Goal: Task Accomplishment & Management: Complete application form

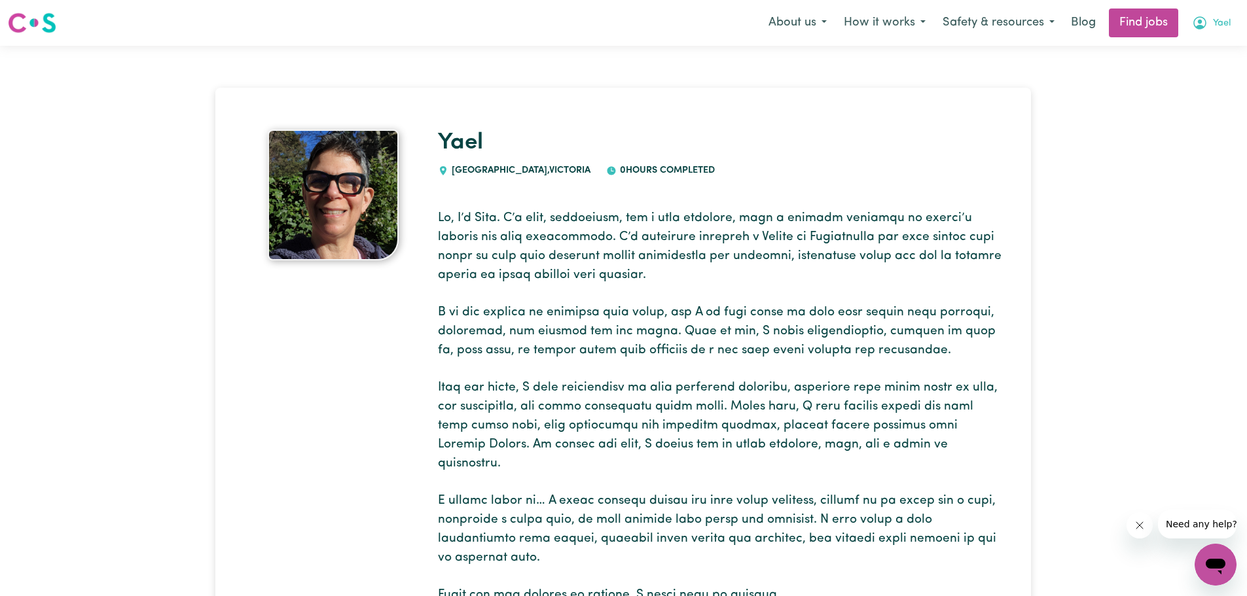
click at [1220, 26] on span "Yael" at bounding box center [1222, 23] width 18 height 14
click at [1181, 73] on link "My Dashboard" at bounding box center [1186, 75] width 103 height 25
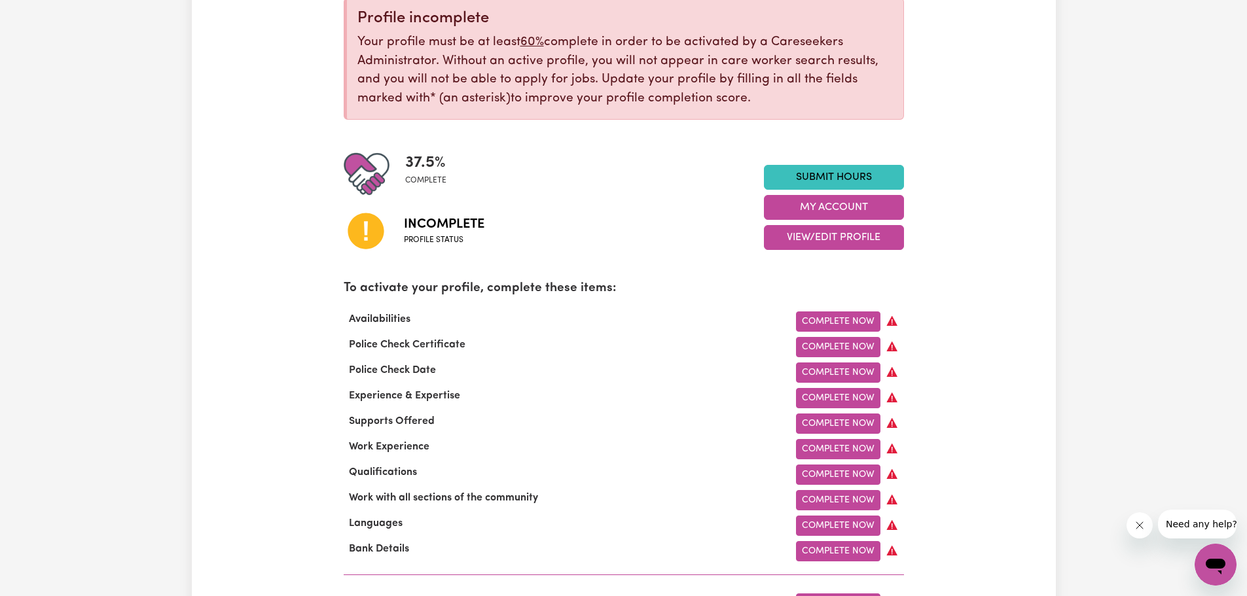
scroll to position [196, 0]
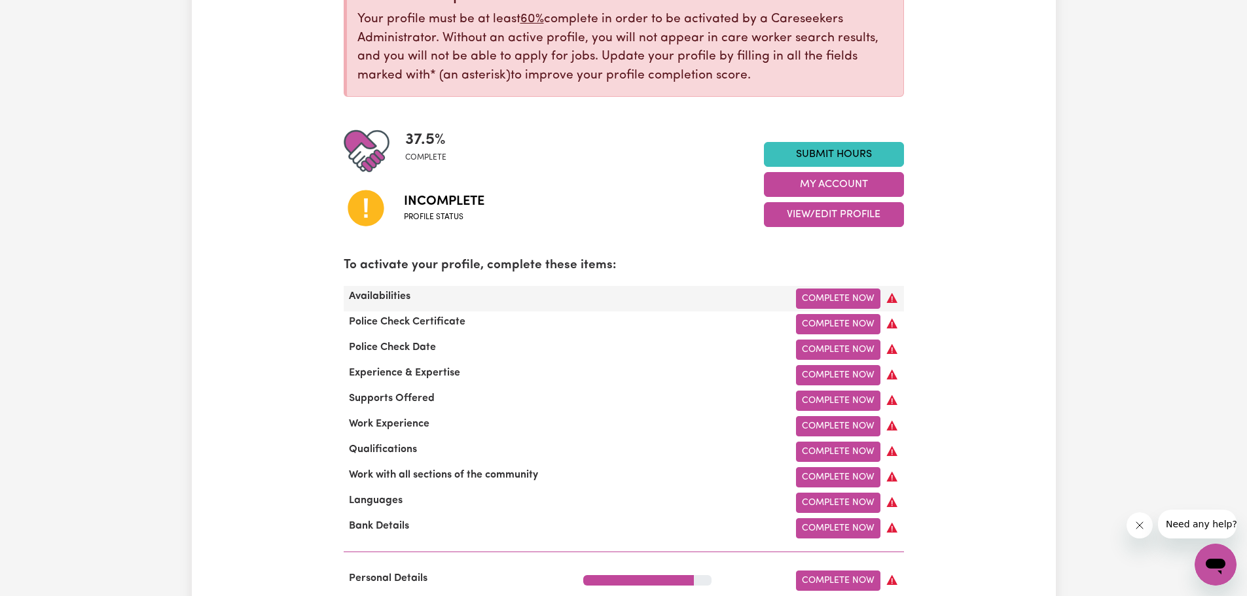
click at [628, 296] on div "Complete Now" at bounding box center [743, 299] width 336 height 20
click at [818, 298] on link "Complete Now" at bounding box center [838, 299] width 84 height 20
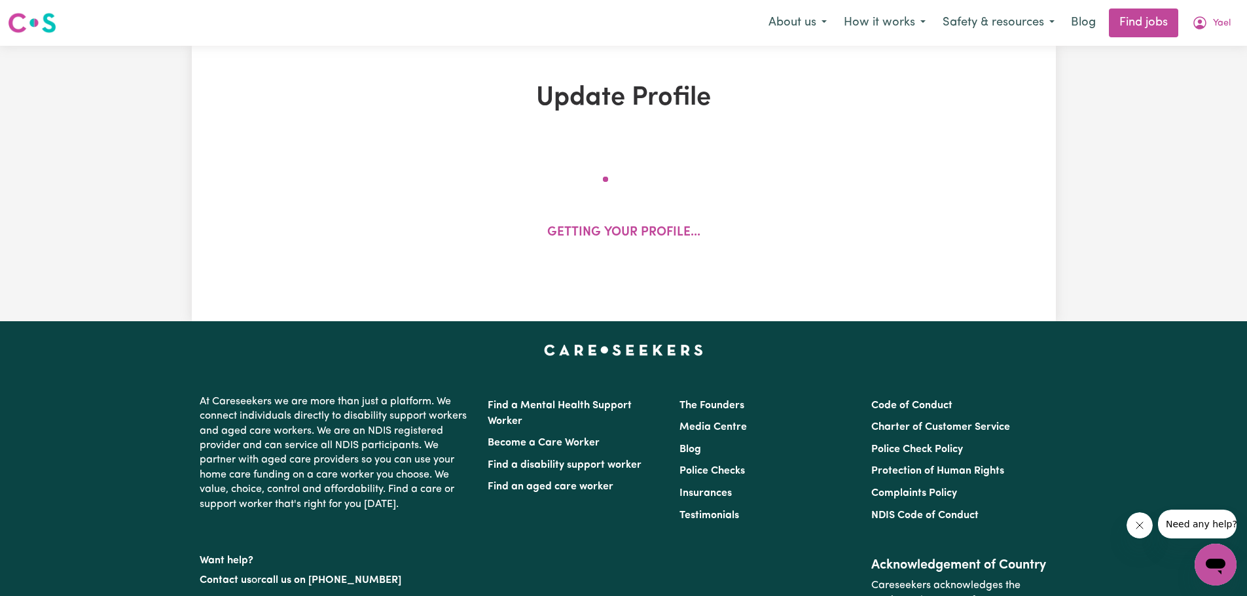
select select "[DEMOGRAPHIC_DATA] Citizen"
select select "Studying a healthcare related degree or qualification"
select select "70"
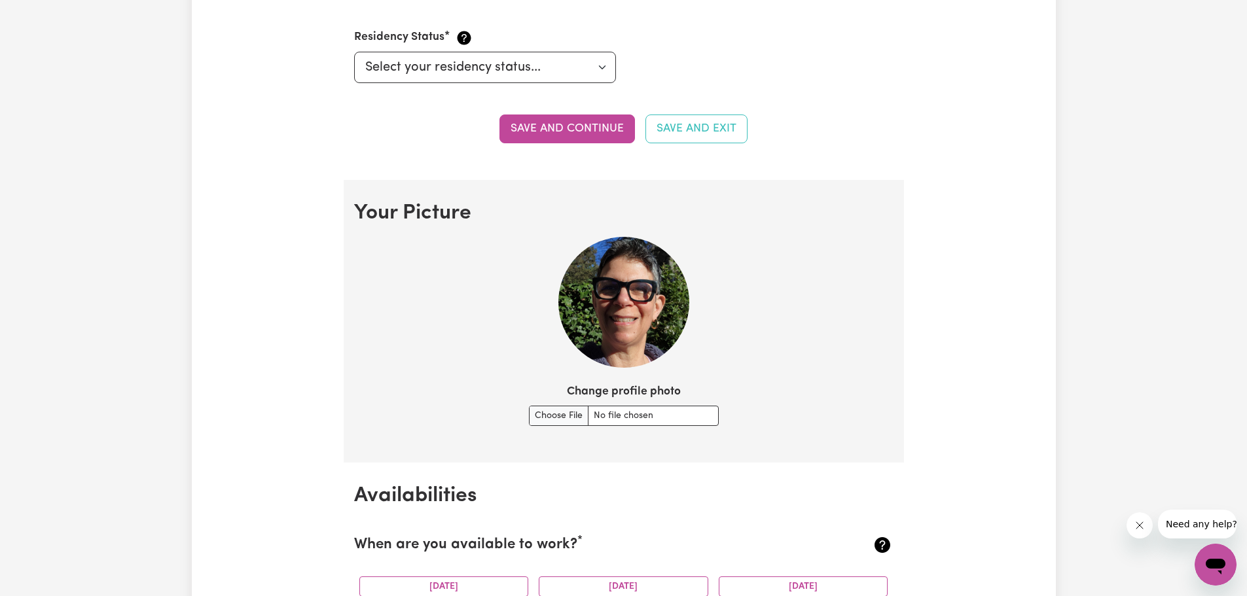
scroll to position [785, 0]
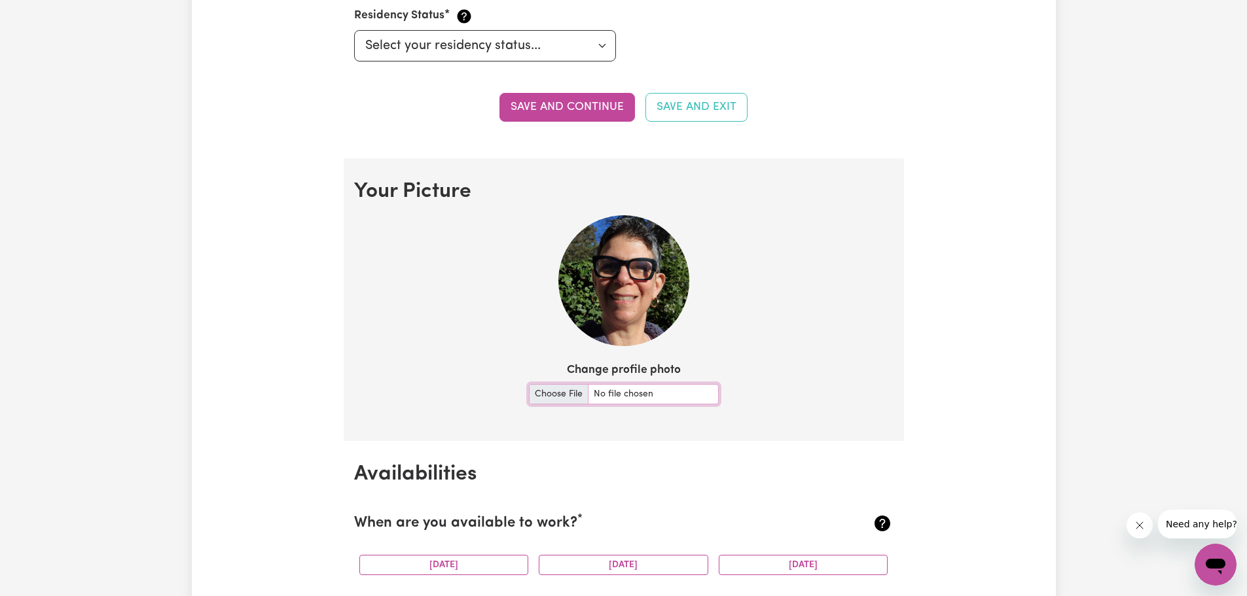
click at [562, 389] on input "Change profile photo" at bounding box center [624, 394] width 190 height 20
type input "C:\fakepath\IMG-20230106-WA0011-EDIT.jpg"
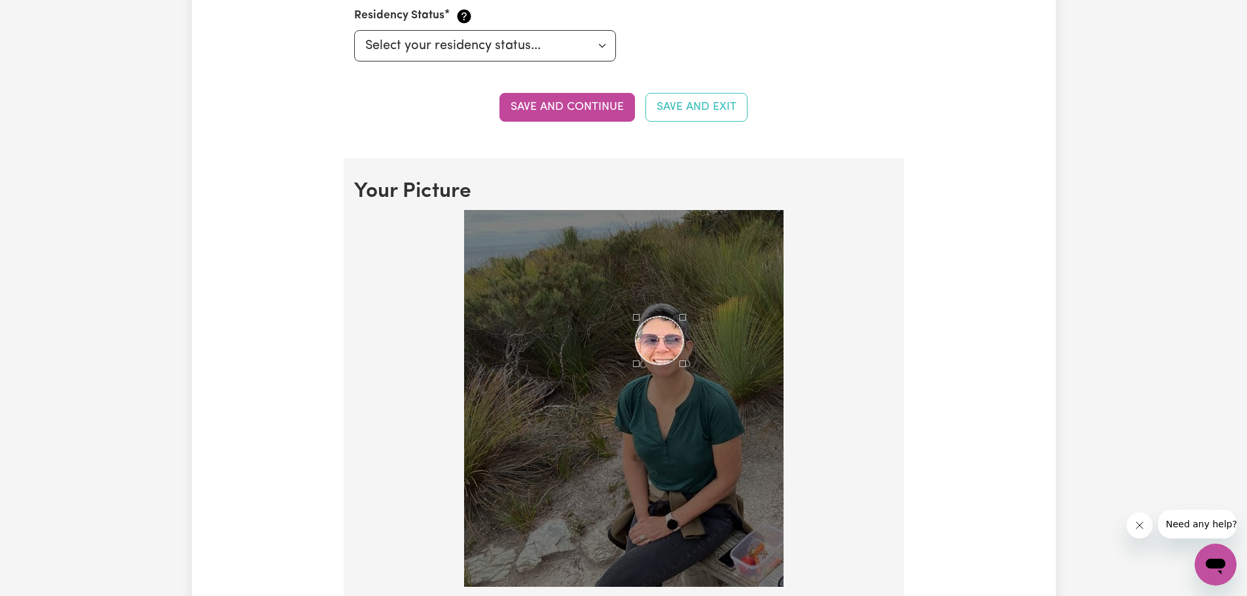
click at [675, 350] on div "Use the arrow keys to move the crop selection area" at bounding box center [659, 341] width 48 height 48
click at [692, 373] on div "Use the arrow keys to move the south east drag handle to change the crop select…" at bounding box center [692, 373] width 0 height 0
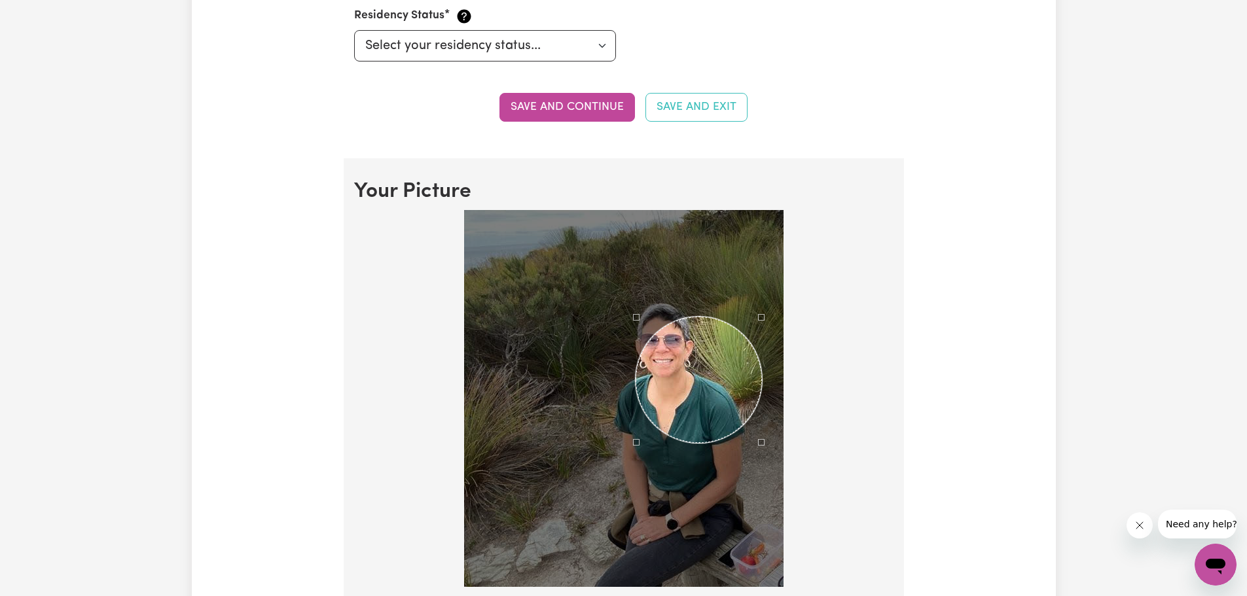
click at [759, 519] on div at bounding box center [623, 398] width 319 height 377
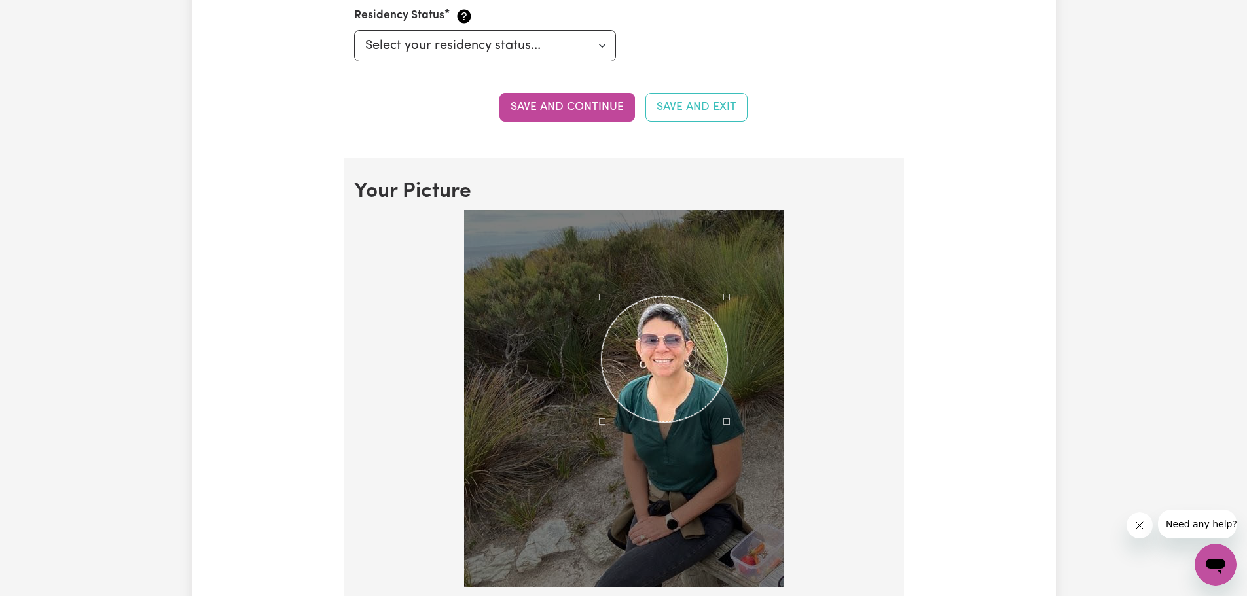
click at [664, 385] on div "Use the arrow keys to move the crop selection area" at bounding box center [664, 359] width 126 height 126
click at [736, 450] on div at bounding box center [623, 398] width 319 height 377
click at [747, 448] on div at bounding box center [623, 398] width 319 height 377
click at [703, 394] on div "Use the arrow keys to move the crop selection area" at bounding box center [661, 357] width 145 height 145
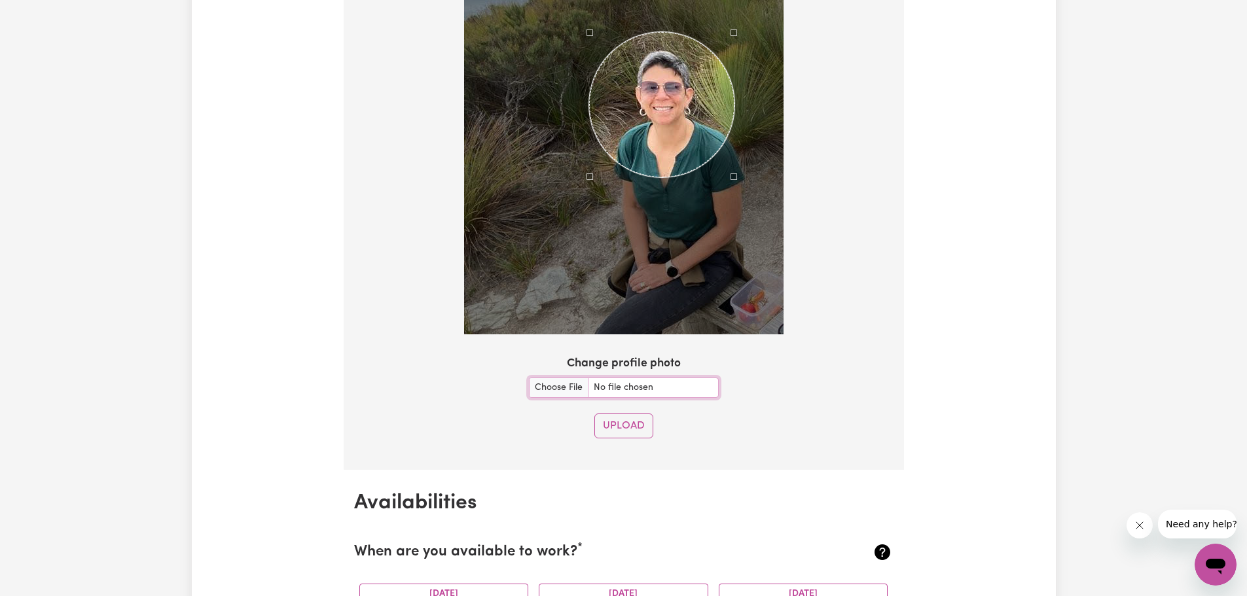
scroll to position [1047, 0]
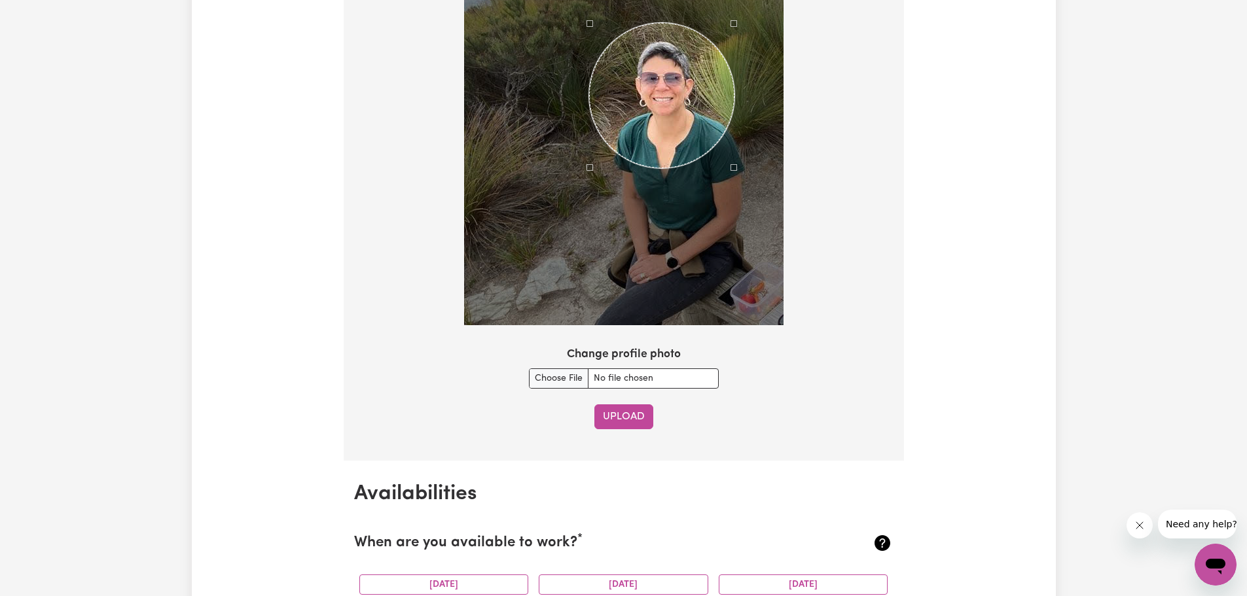
click at [618, 420] on button "Upload" at bounding box center [623, 416] width 59 height 25
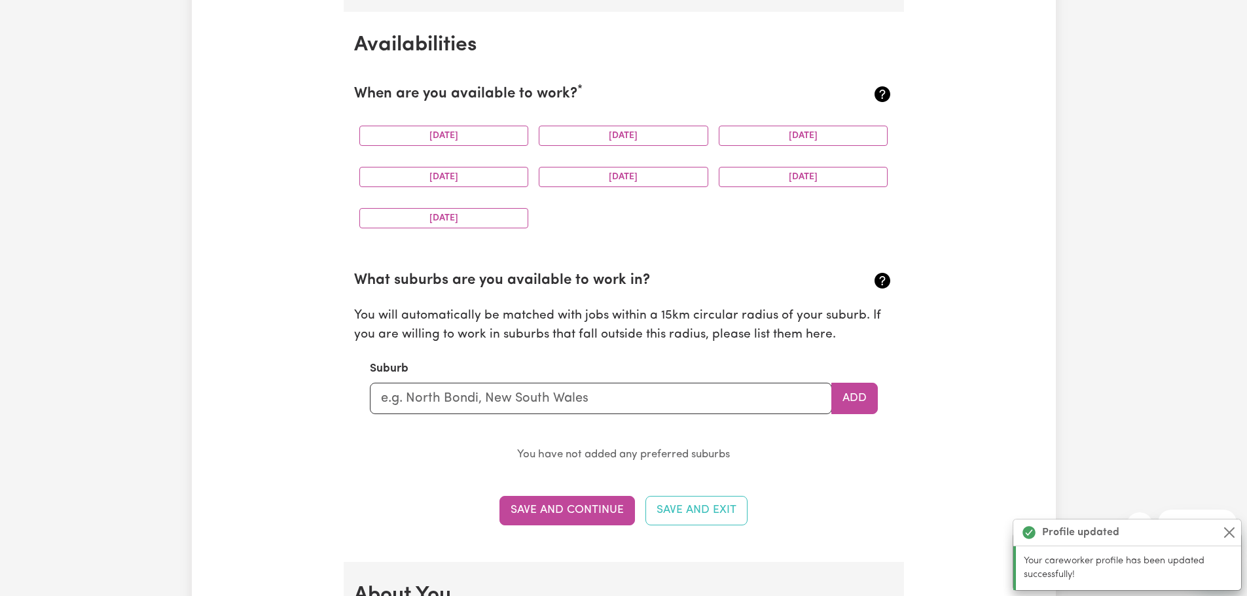
scroll to position [1226, 0]
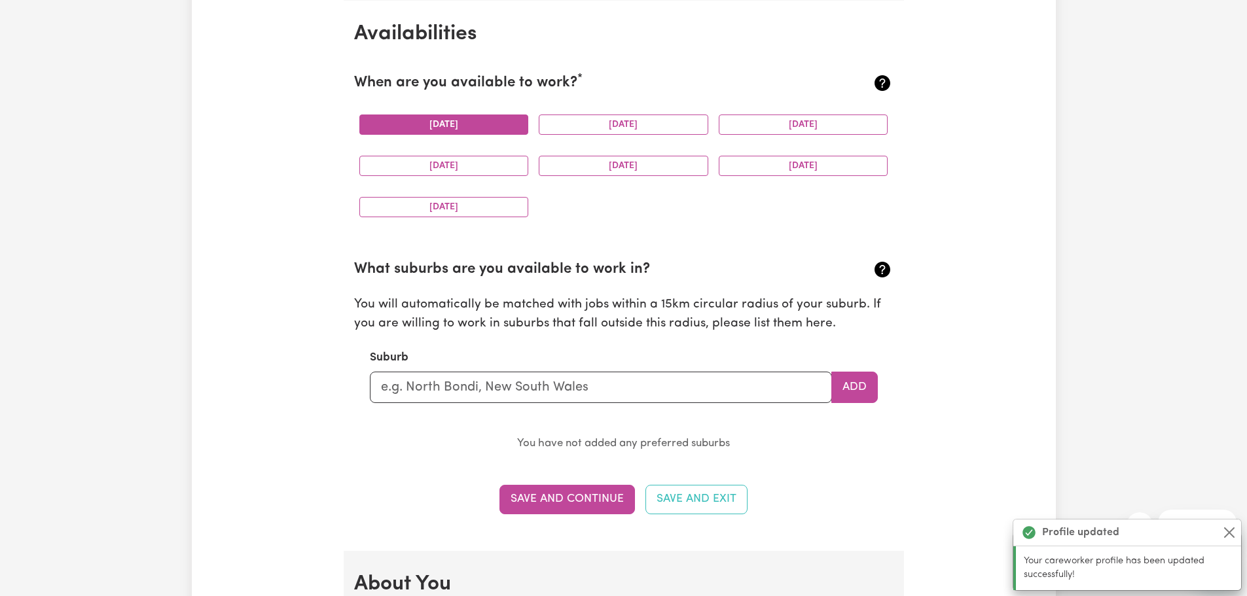
click at [486, 124] on button "[DATE]" at bounding box center [443, 125] width 169 height 20
click at [609, 124] on button "[DATE]" at bounding box center [623, 125] width 169 height 20
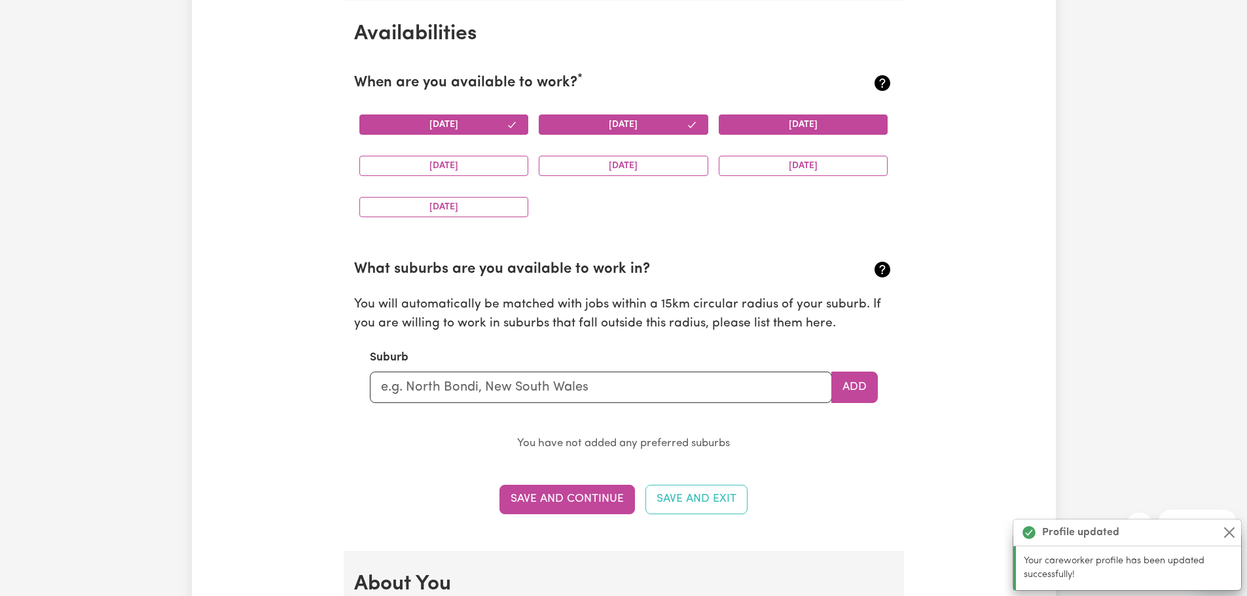
click at [785, 124] on button "[DATE]" at bounding box center [803, 125] width 169 height 20
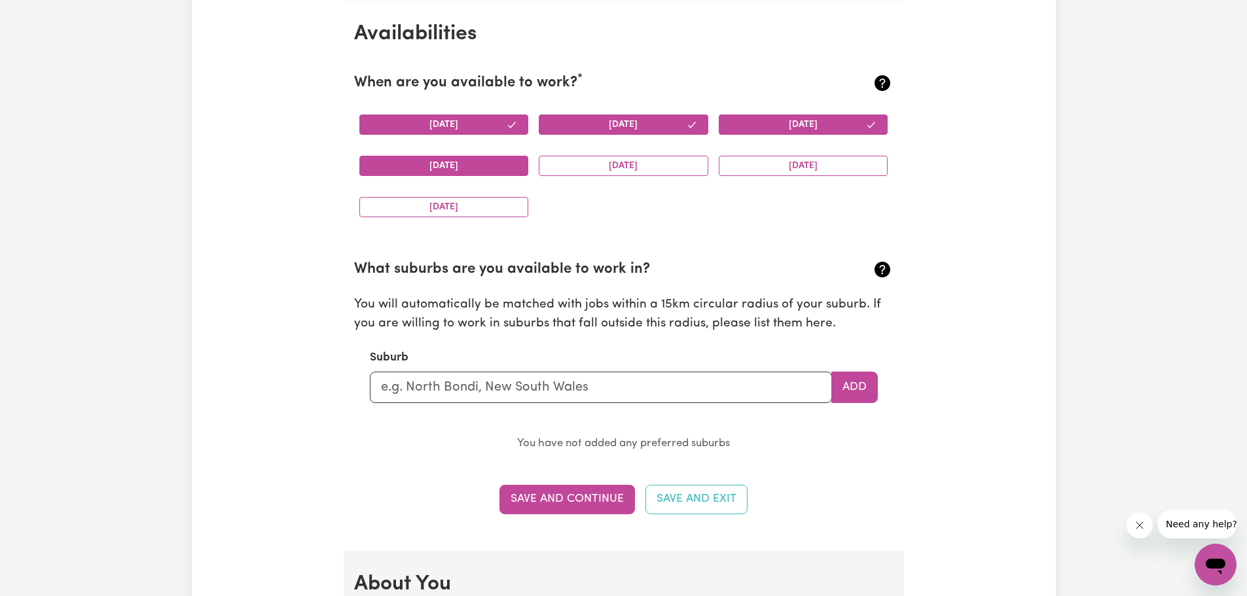
click at [483, 165] on button "[DATE]" at bounding box center [443, 166] width 169 height 20
click at [598, 166] on button "[DATE]" at bounding box center [623, 166] width 169 height 20
click at [599, 168] on button "[DATE]" at bounding box center [623, 166] width 169 height 20
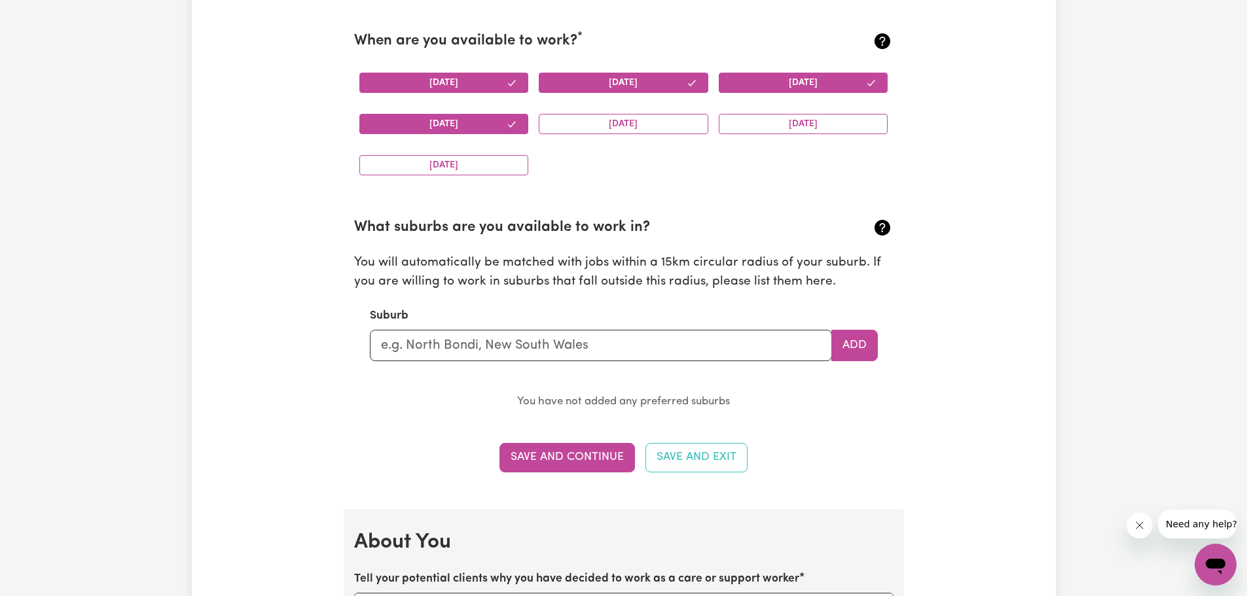
scroll to position [1291, 0]
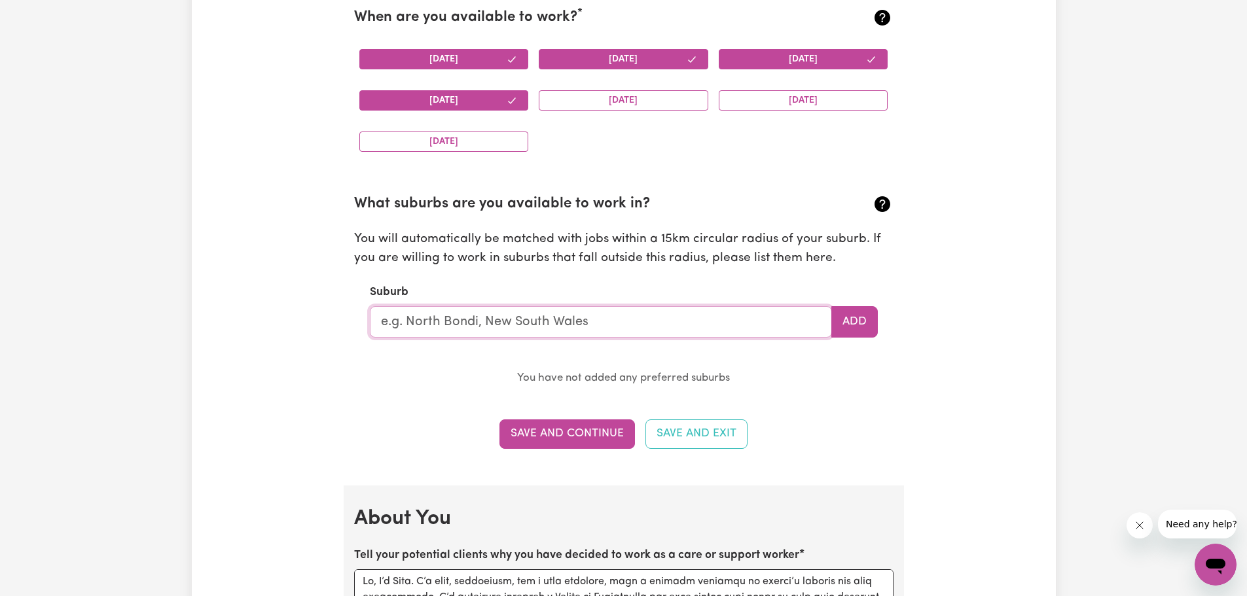
click at [459, 324] on input "text" at bounding box center [601, 321] width 462 height 31
type input "[MEDICAL_DATA]"
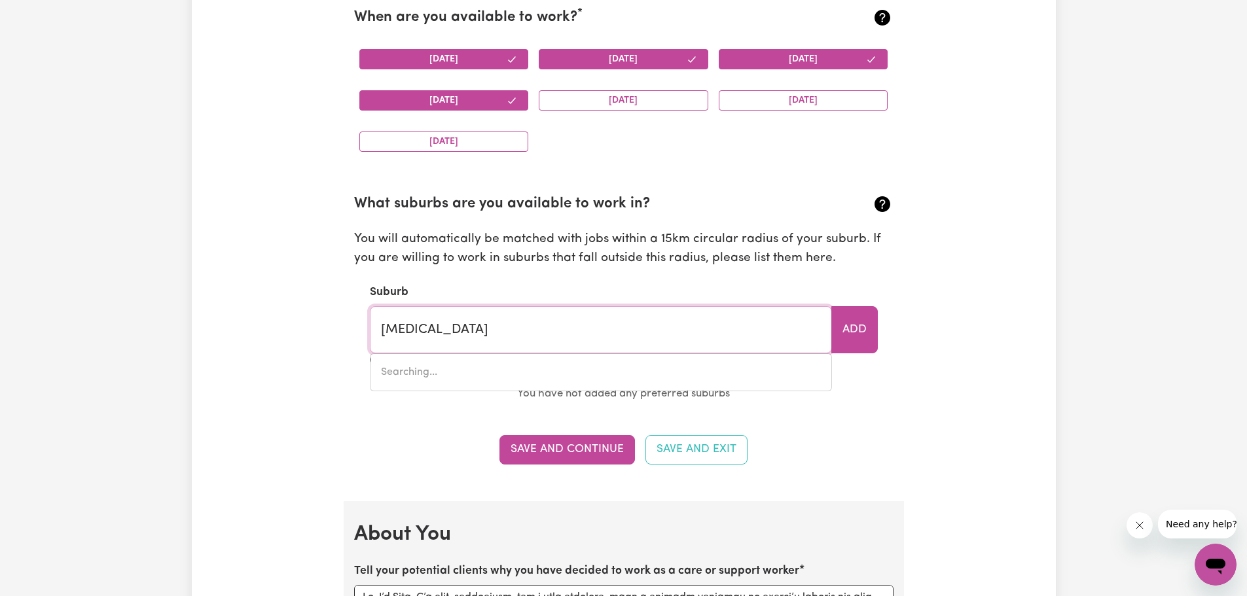
type input "[PERSON_NAME][GEOGRAPHIC_DATA], 3162"
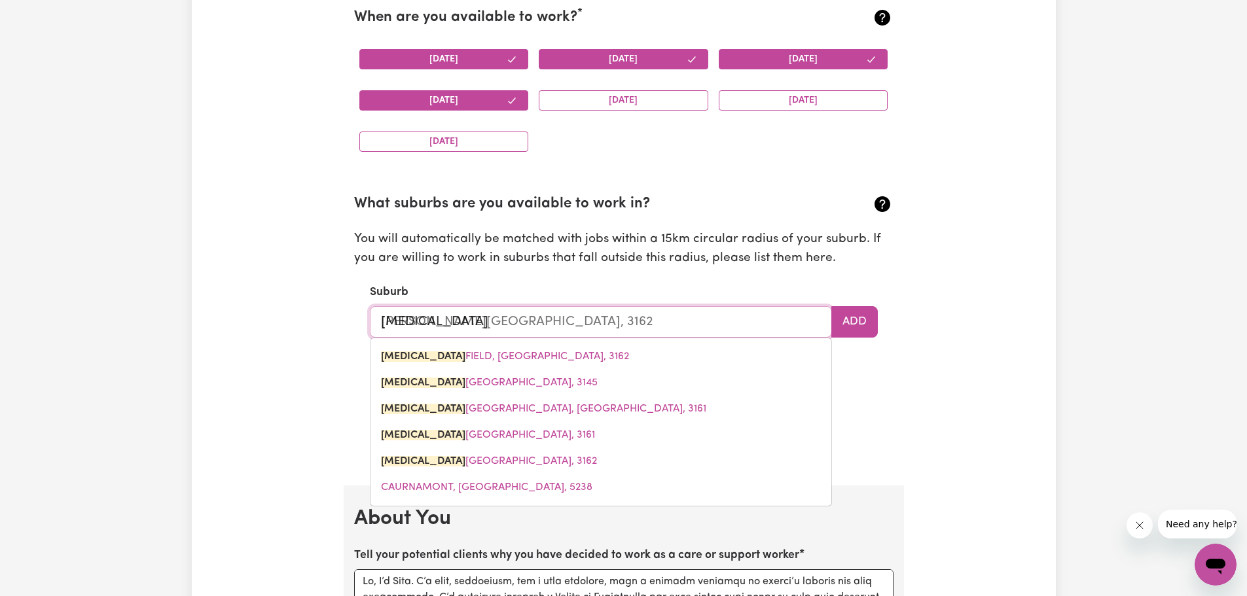
type input "caulf"
type input "[PERSON_NAME][GEOGRAPHIC_DATA], 3162"
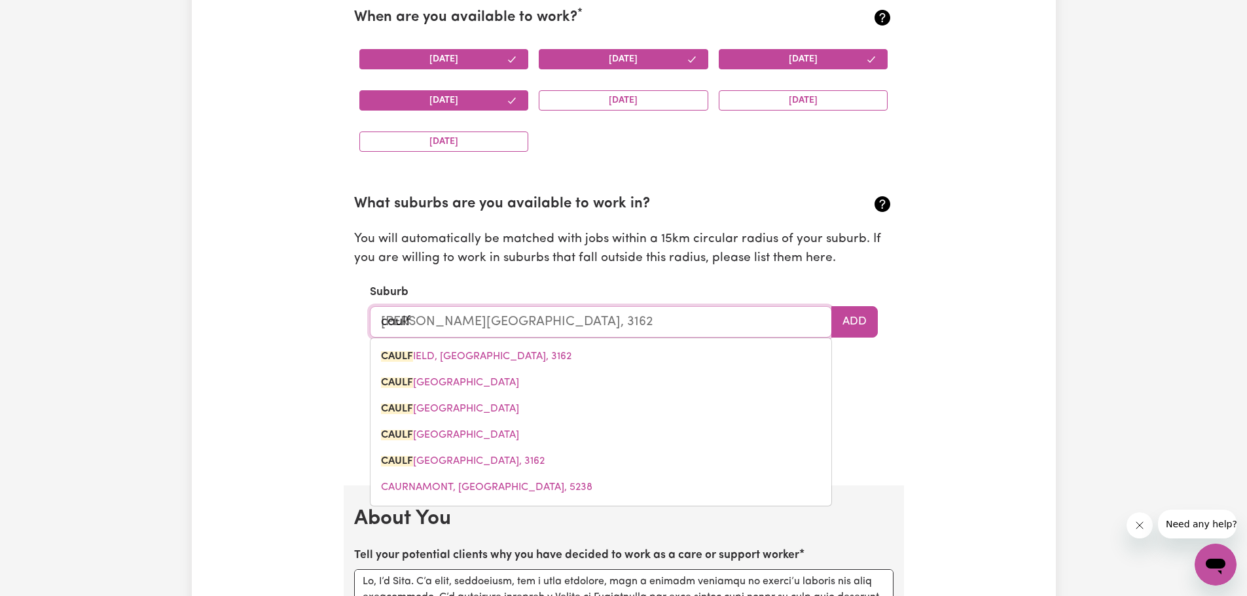
type input "caulfi"
type input "[PERSON_NAME][GEOGRAPHIC_DATA], 3162"
type input "caulfie"
type input "[PERSON_NAME][GEOGRAPHIC_DATA], 3162"
type input "caulfiel"
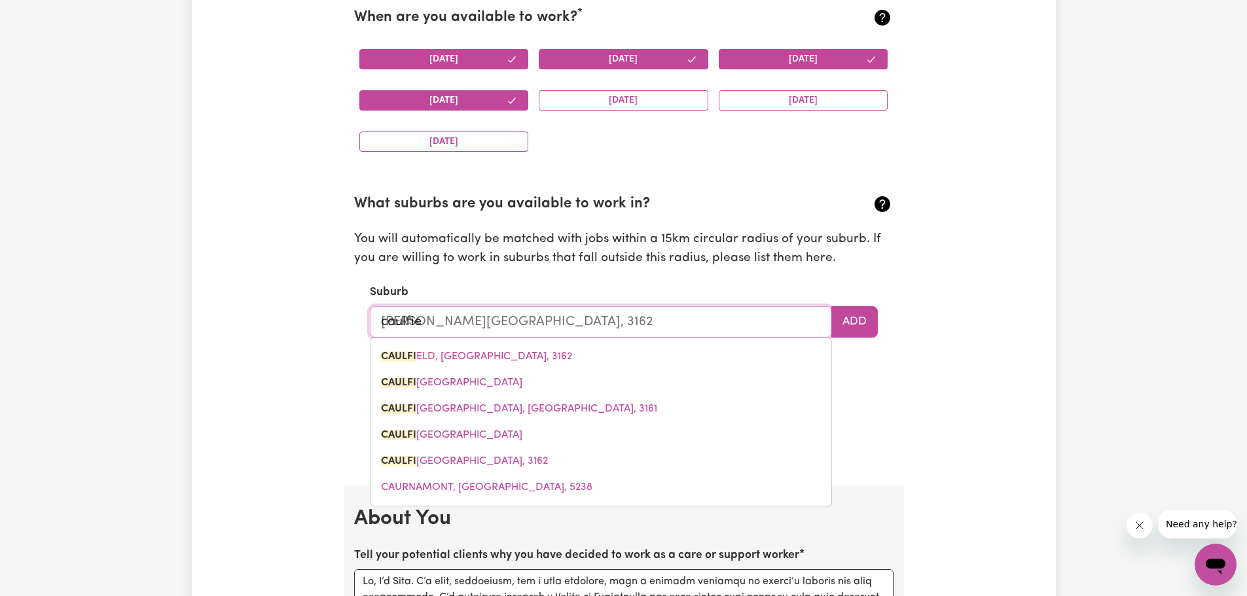
type input "[PERSON_NAME][GEOGRAPHIC_DATA], 3162"
type input "caulfield"
type input "[PERSON_NAME][GEOGRAPHIC_DATA], 3162"
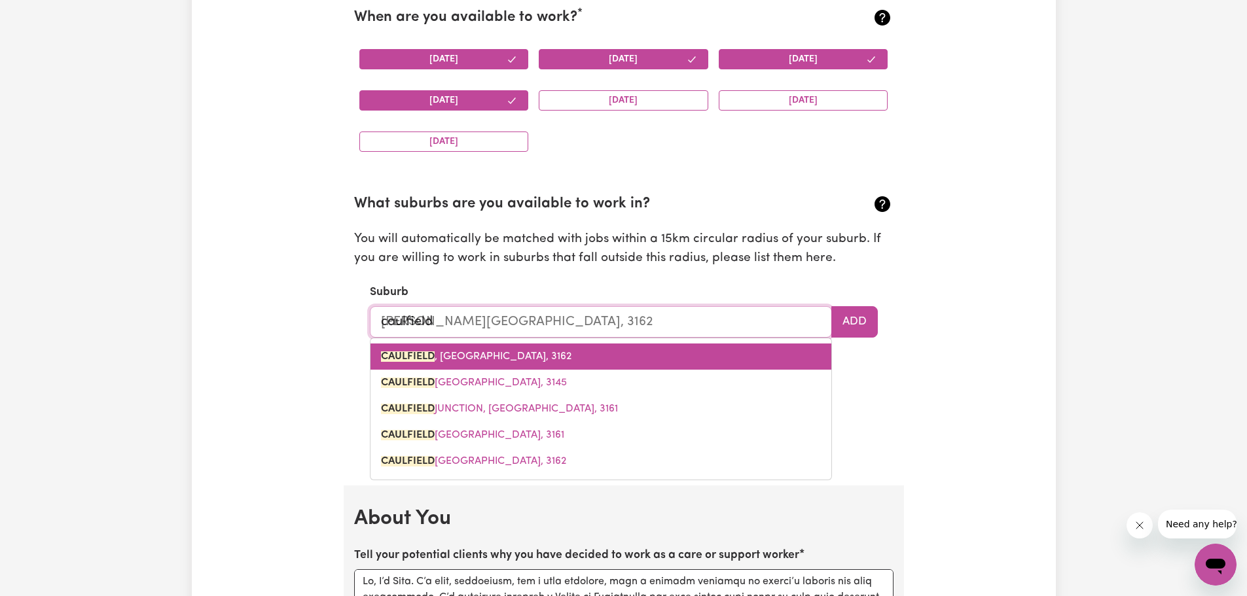
click at [474, 359] on span "[PERSON_NAME][GEOGRAPHIC_DATA], 3162" at bounding box center [476, 356] width 190 height 10
type input "[PERSON_NAME][GEOGRAPHIC_DATA], 3162"
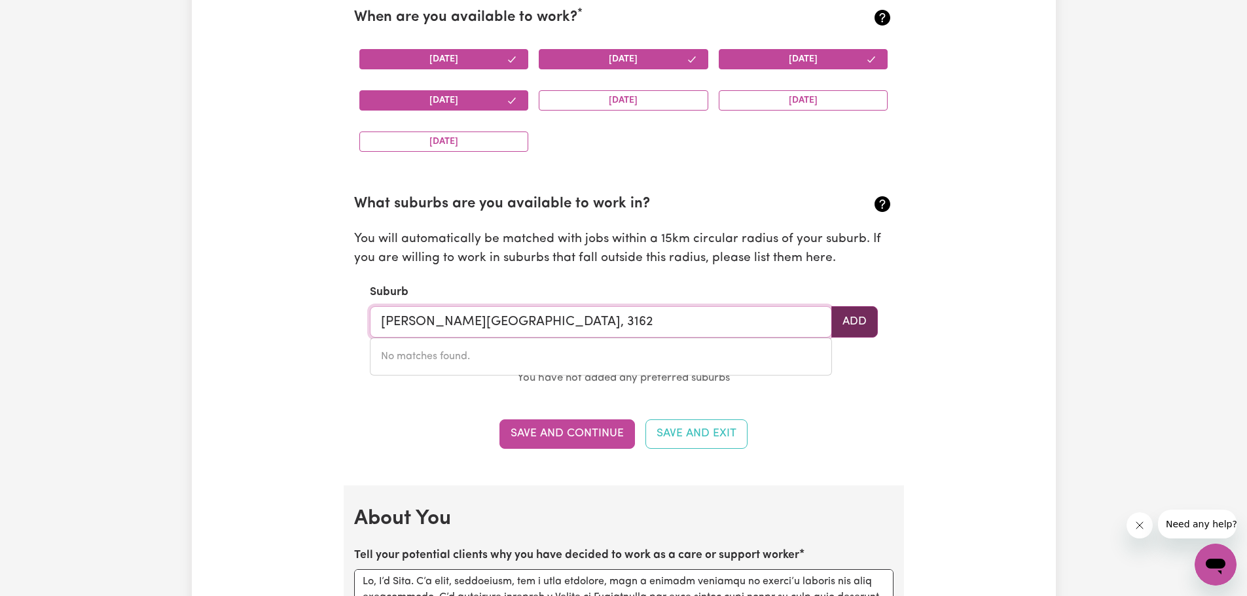
type input "[PERSON_NAME][GEOGRAPHIC_DATA], 3162"
click at [855, 311] on button "Add" at bounding box center [854, 321] width 46 height 31
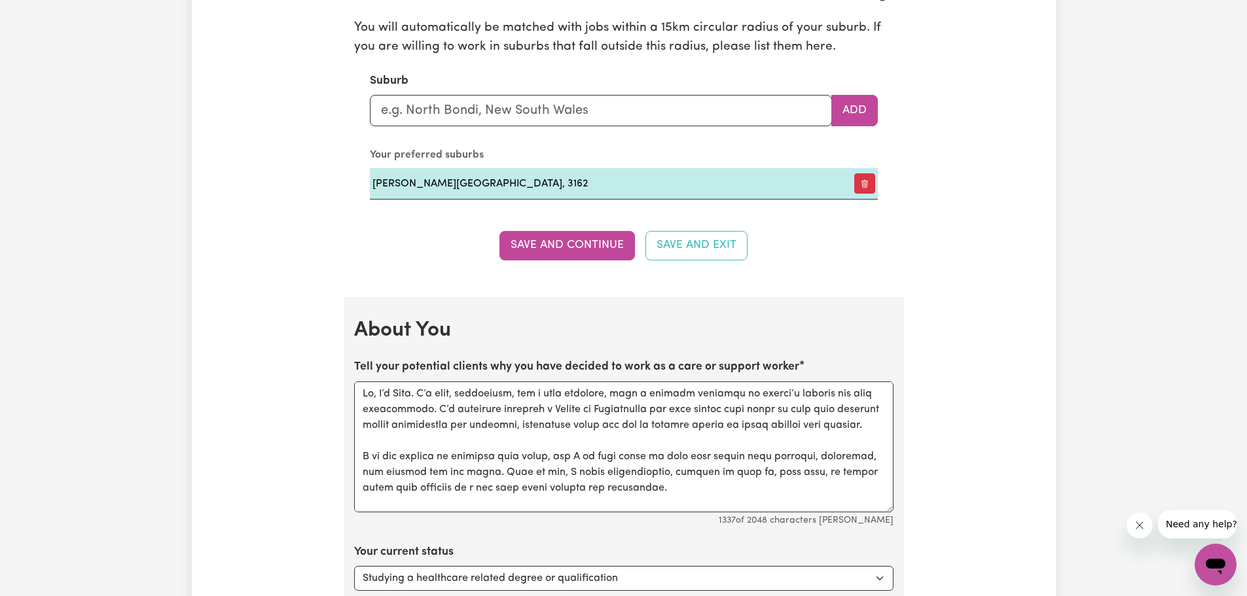
scroll to position [1553, 0]
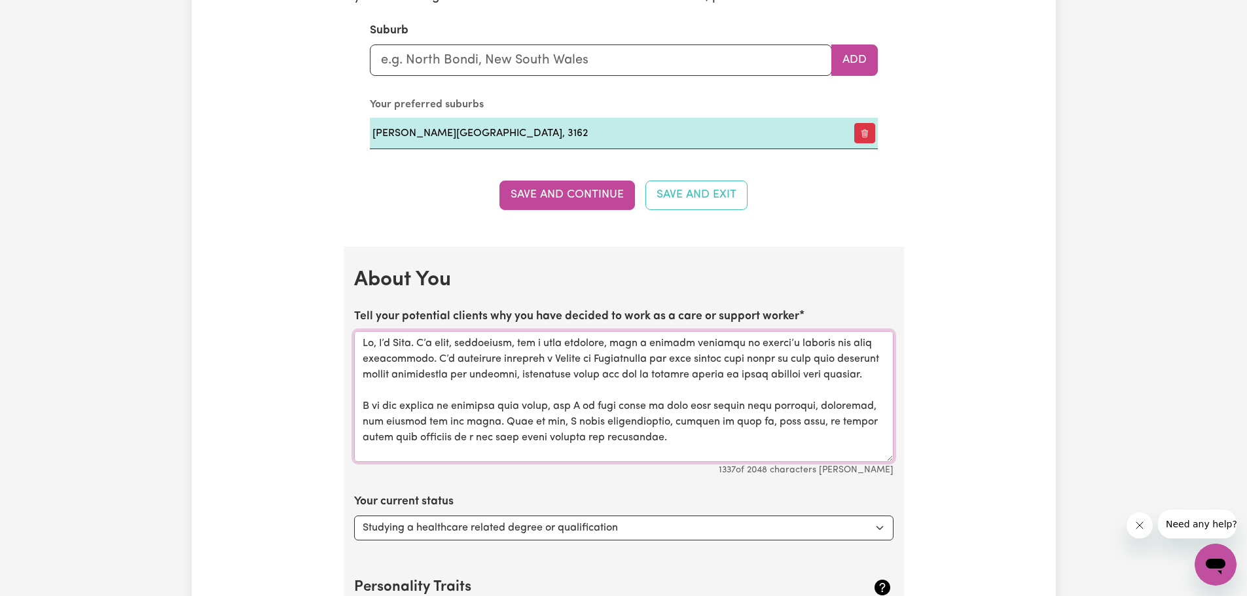
drag, startPoint x: 425, startPoint y: 358, endPoint x: 441, endPoint y: 385, distance: 31.1
click at [441, 385] on textarea "Tell your potential clients why you have decided to work as a care or support w…" at bounding box center [623, 396] width 539 height 131
click at [664, 362] on textarea "Tell your potential clients why you have decided to work as a care or support w…" at bounding box center [623, 396] width 539 height 131
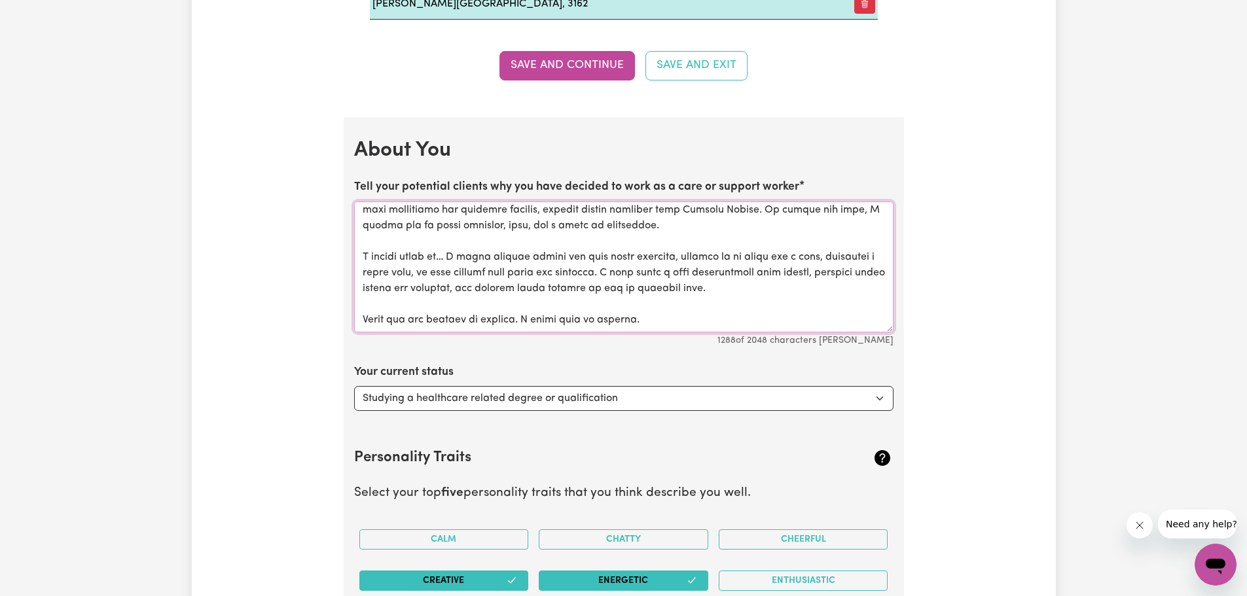
scroll to position [1684, 0]
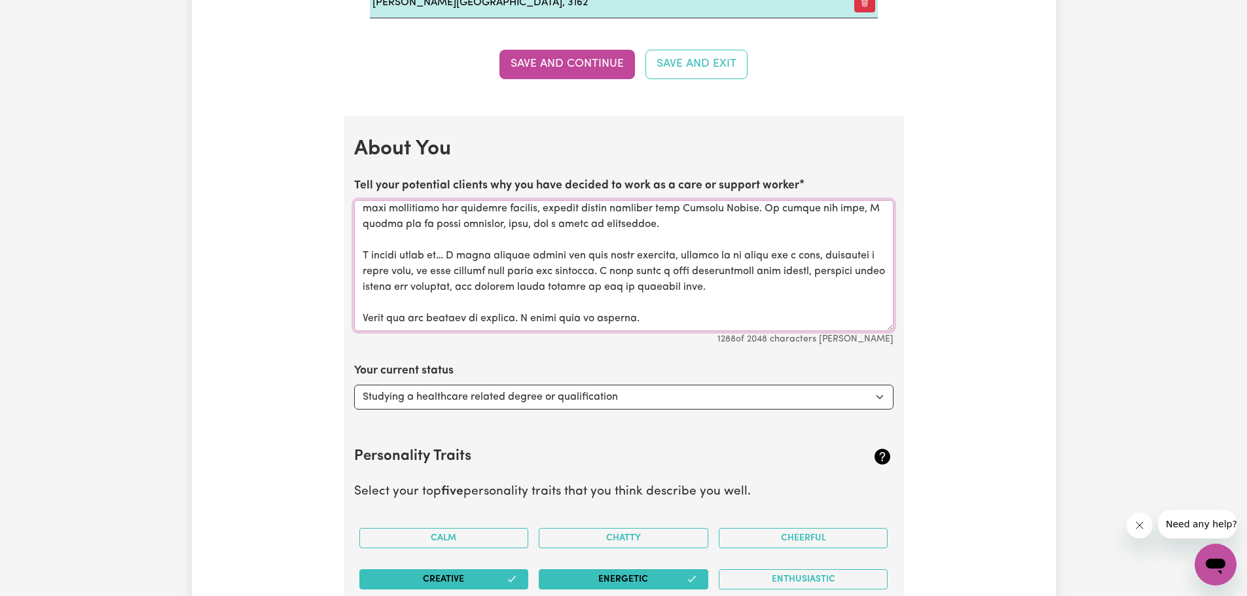
click at [369, 301] on textarea "Tell your potential clients why you have decided to work as a care or support w…" at bounding box center [623, 265] width 539 height 131
paste textarea "59612727"
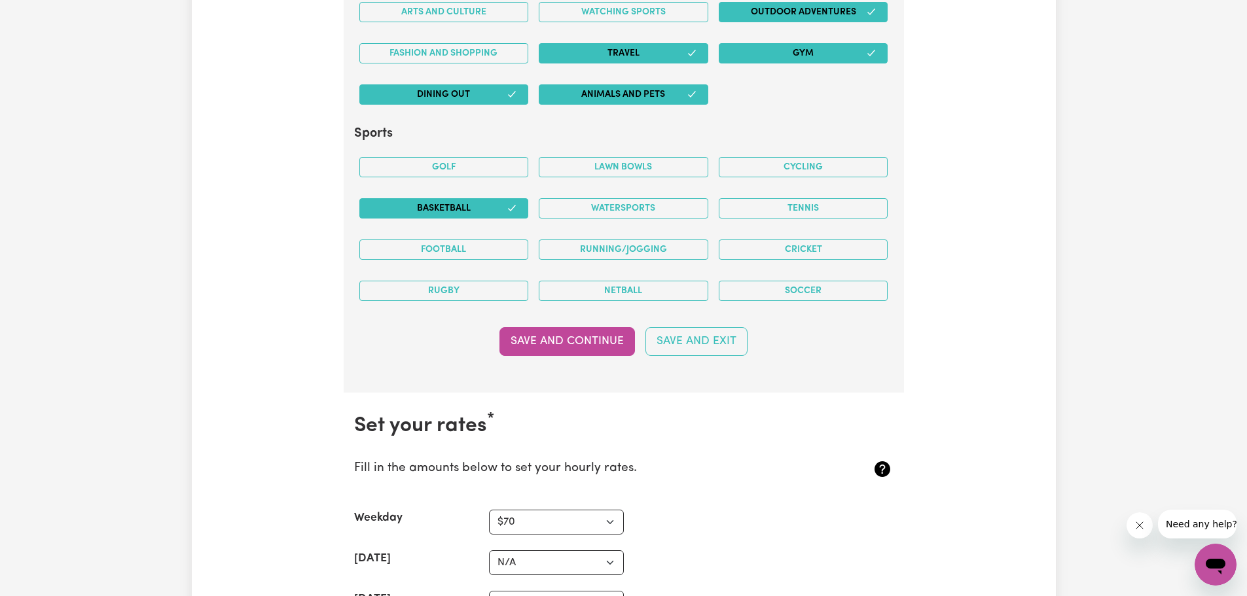
scroll to position [2665, 0]
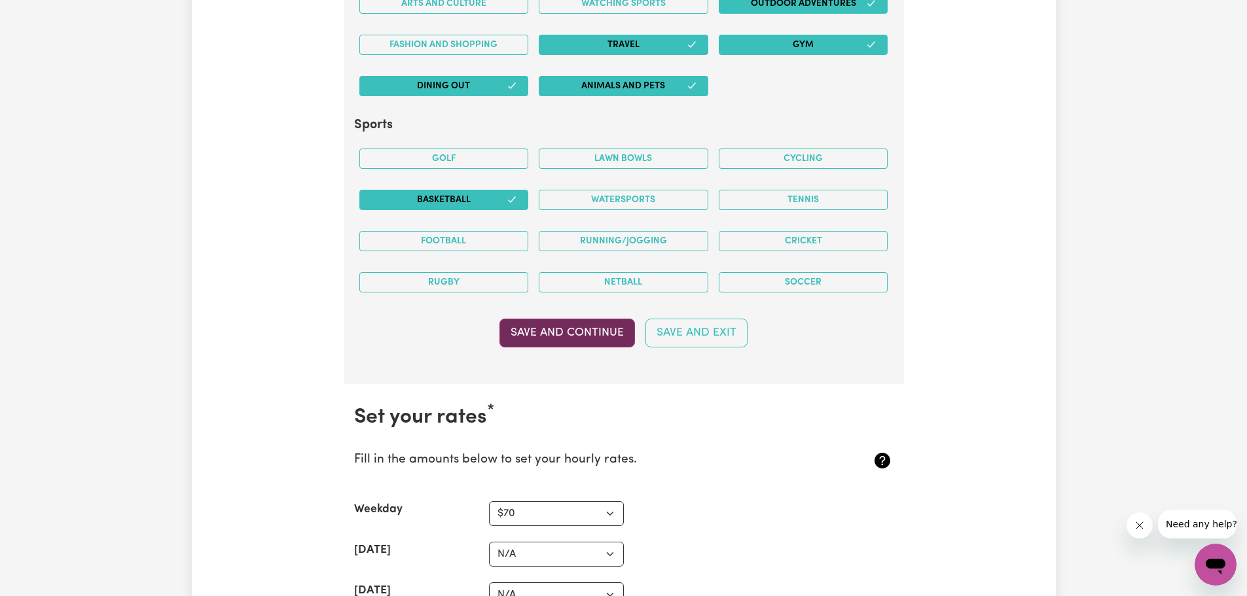
type textarea "Lo, I’d Sita. C’a elit, seddoeiusm, tem i utla etdolore, magn a enimadm veniamq…"
click at [569, 329] on button "Save and Continue" at bounding box center [566, 333] width 135 height 29
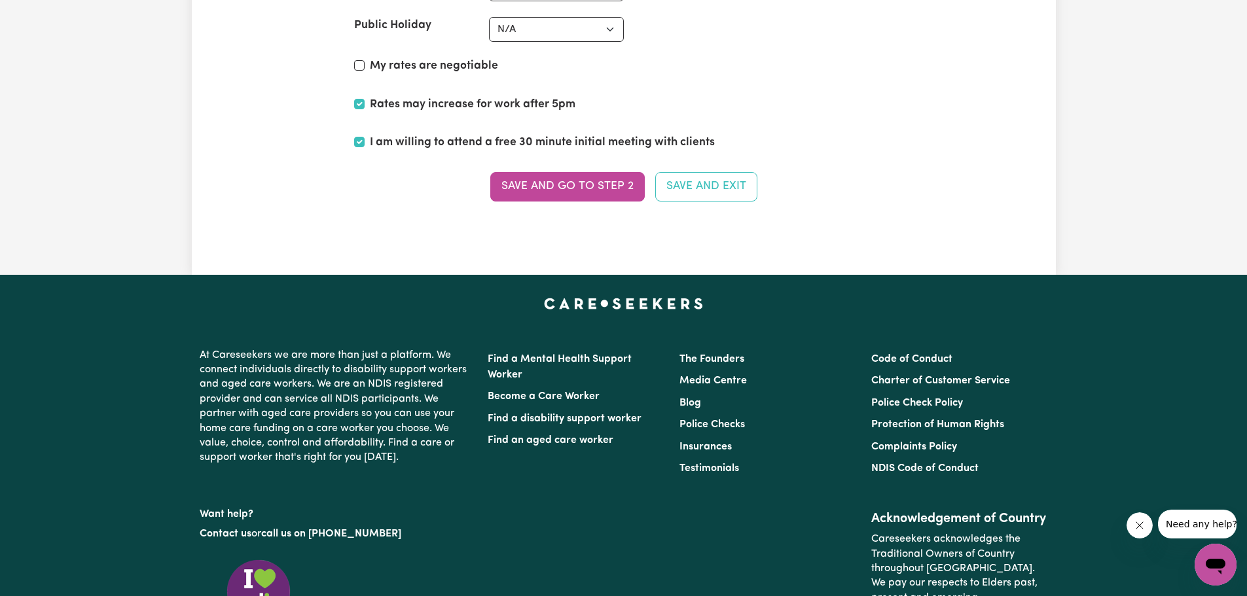
scroll to position [3311, 0]
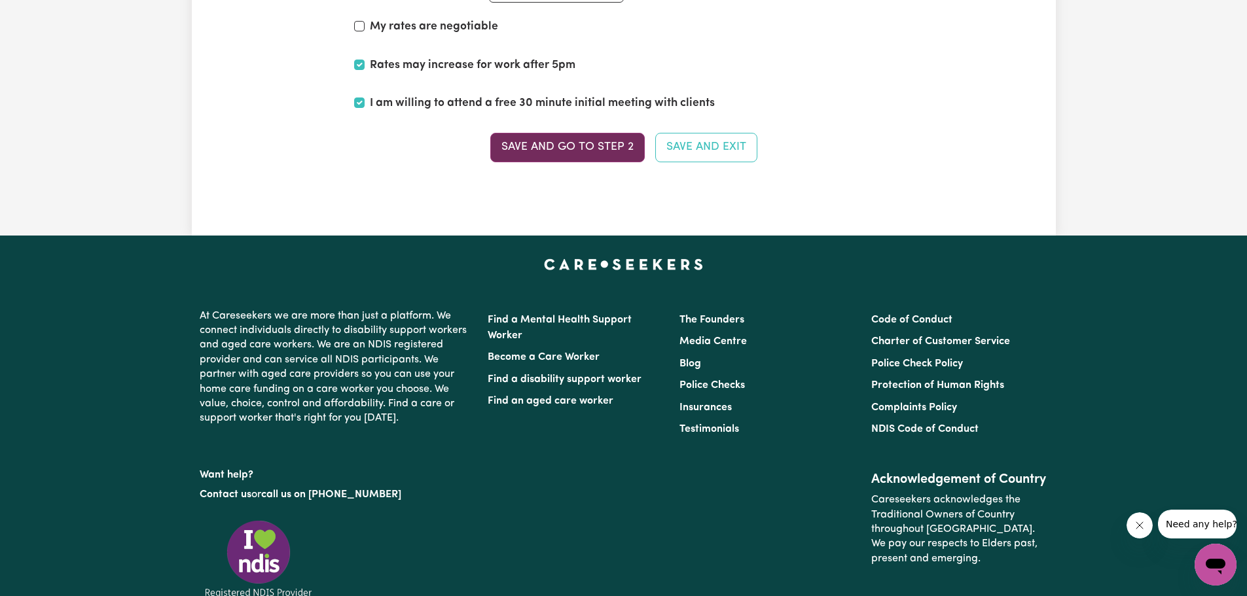
click at [559, 149] on button "Save and go to Step 2" at bounding box center [567, 147] width 154 height 29
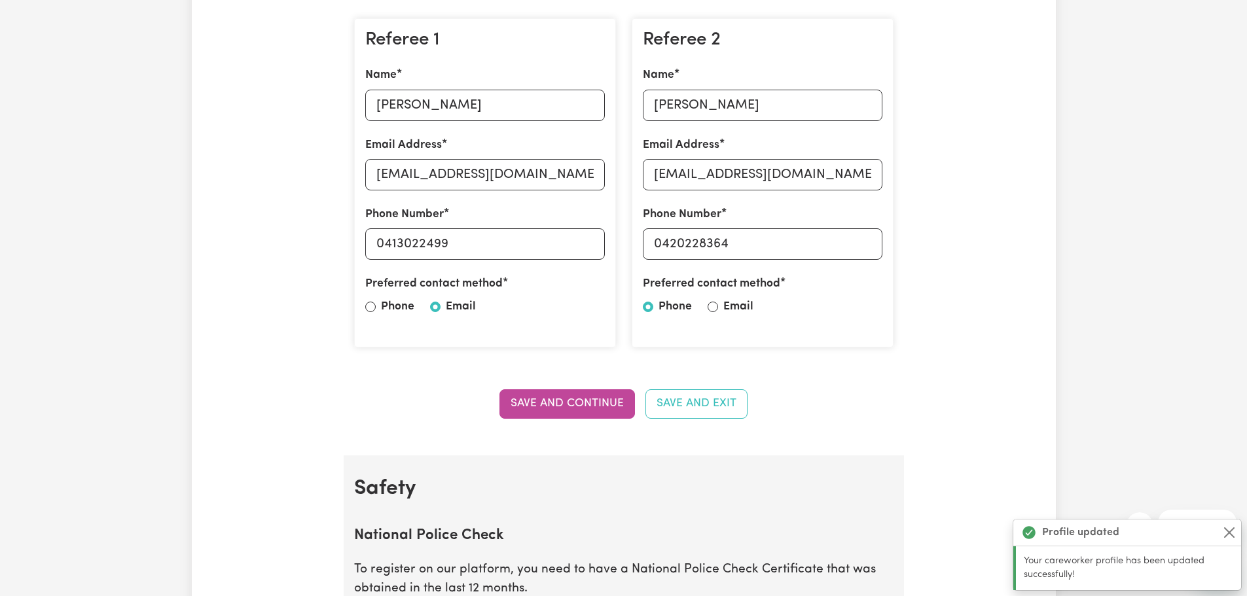
scroll to position [393, 0]
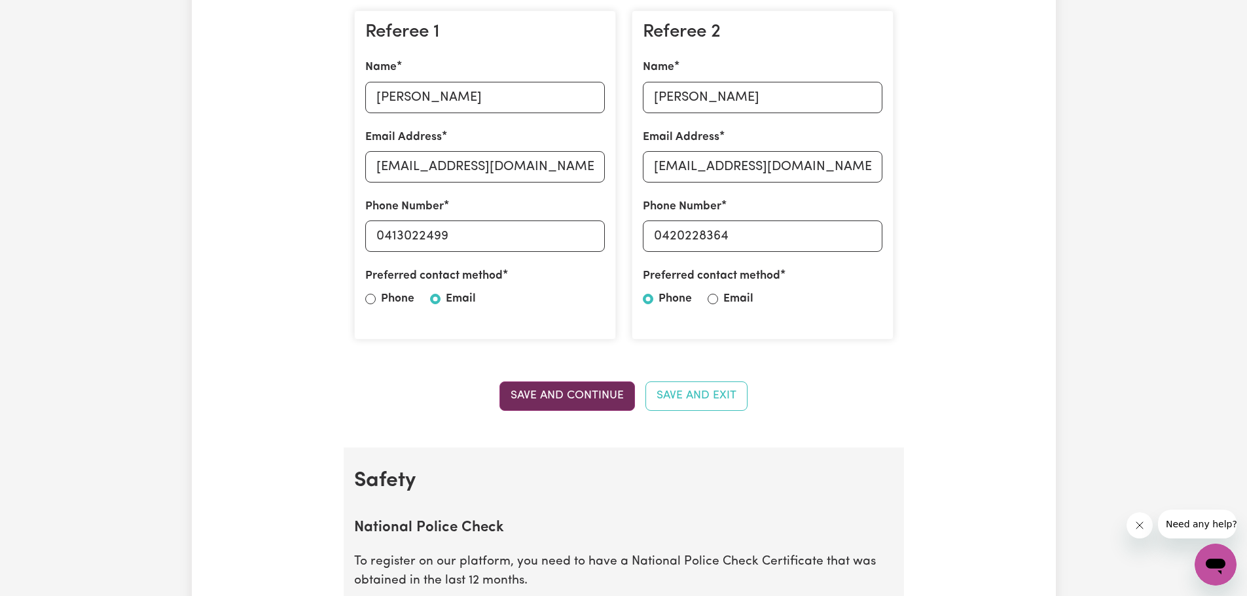
click at [538, 402] on button "Save and Continue" at bounding box center [566, 396] width 135 height 29
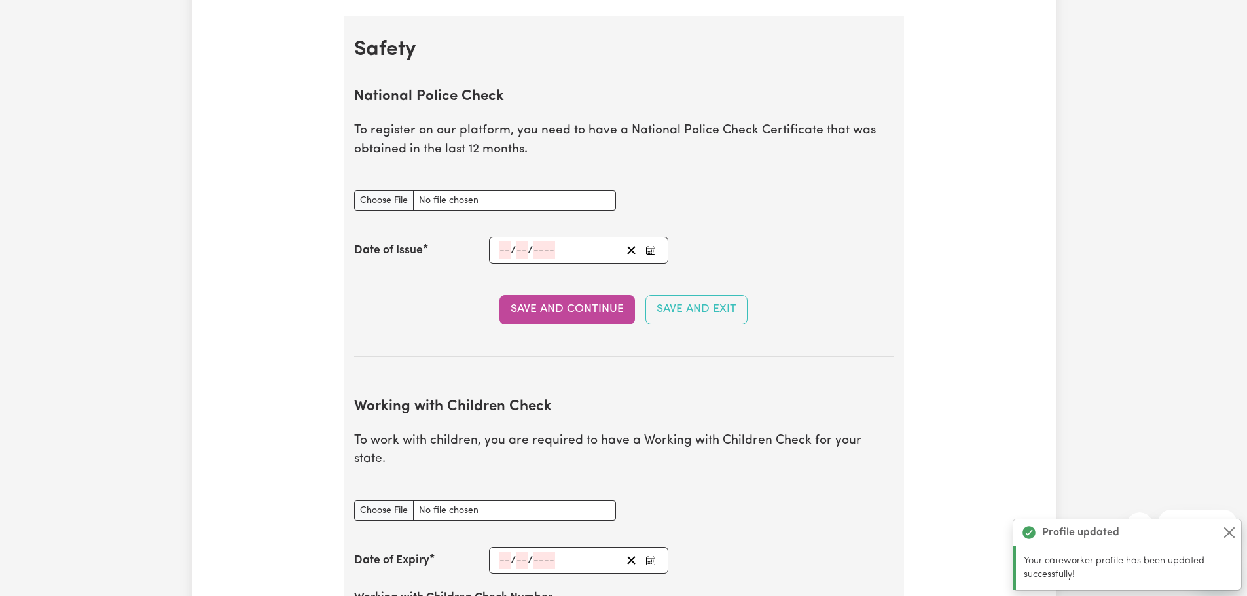
scroll to position [840, 0]
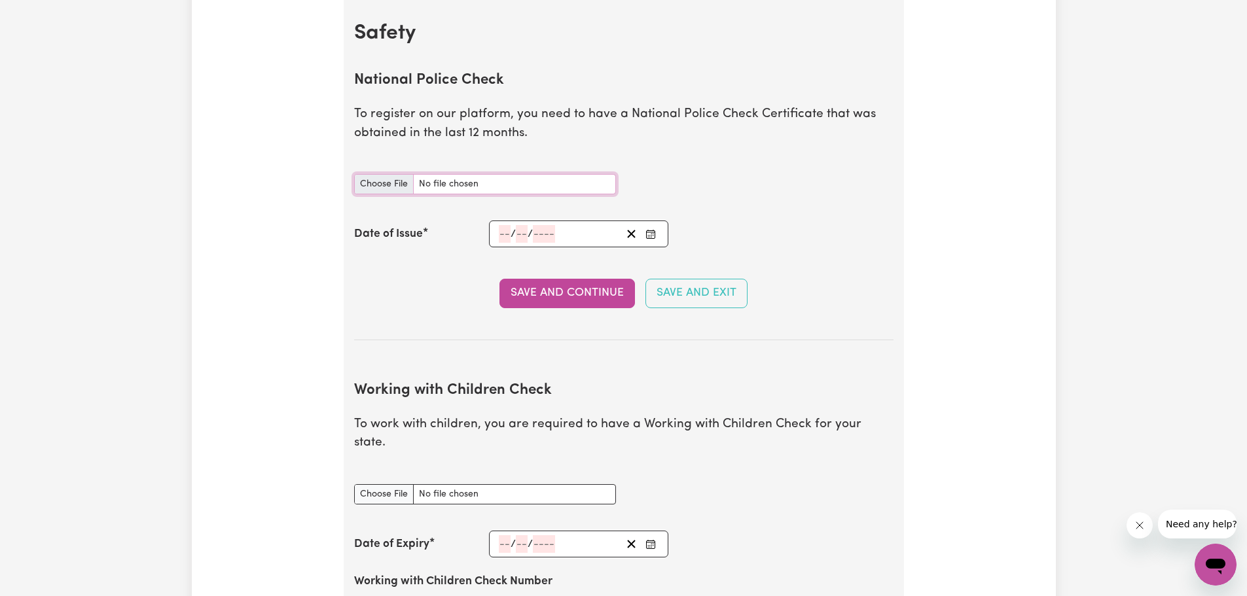
click at [376, 181] on input "National Police Check document" at bounding box center [485, 184] width 262 height 20
type input "C:\fakepath\3947422.pdf"
click at [656, 234] on icon "Enter the Date of Issue of your National Police Check" at bounding box center [650, 234] width 10 height 10
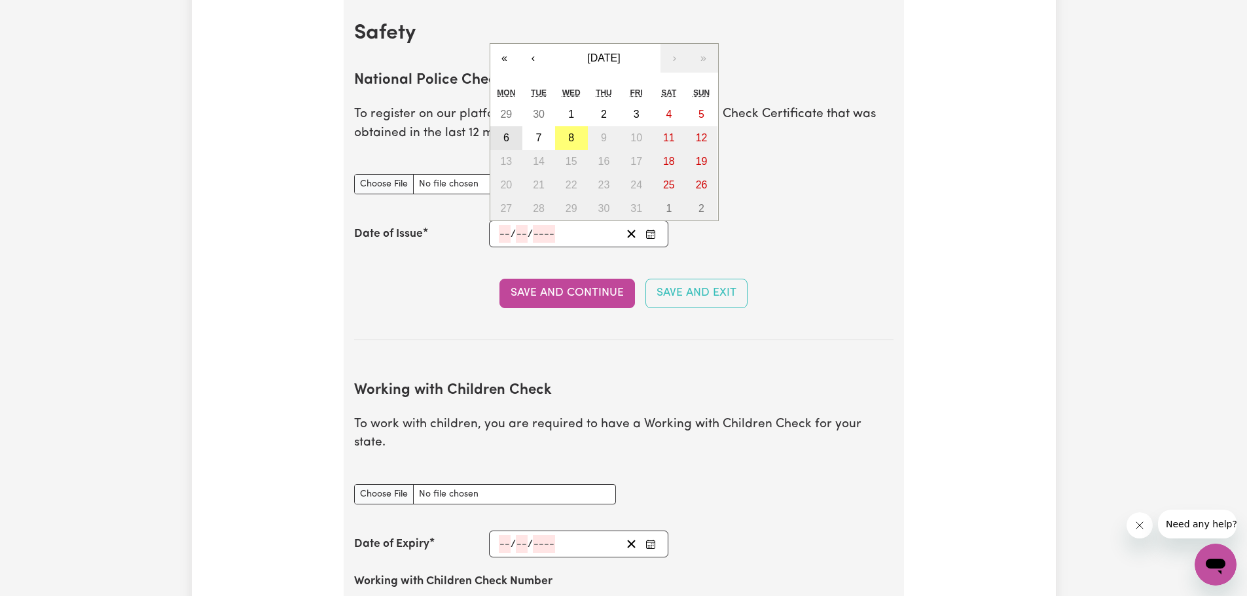
click at [508, 133] on abbr "6" at bounding box center [506, 137] width 6 height 11
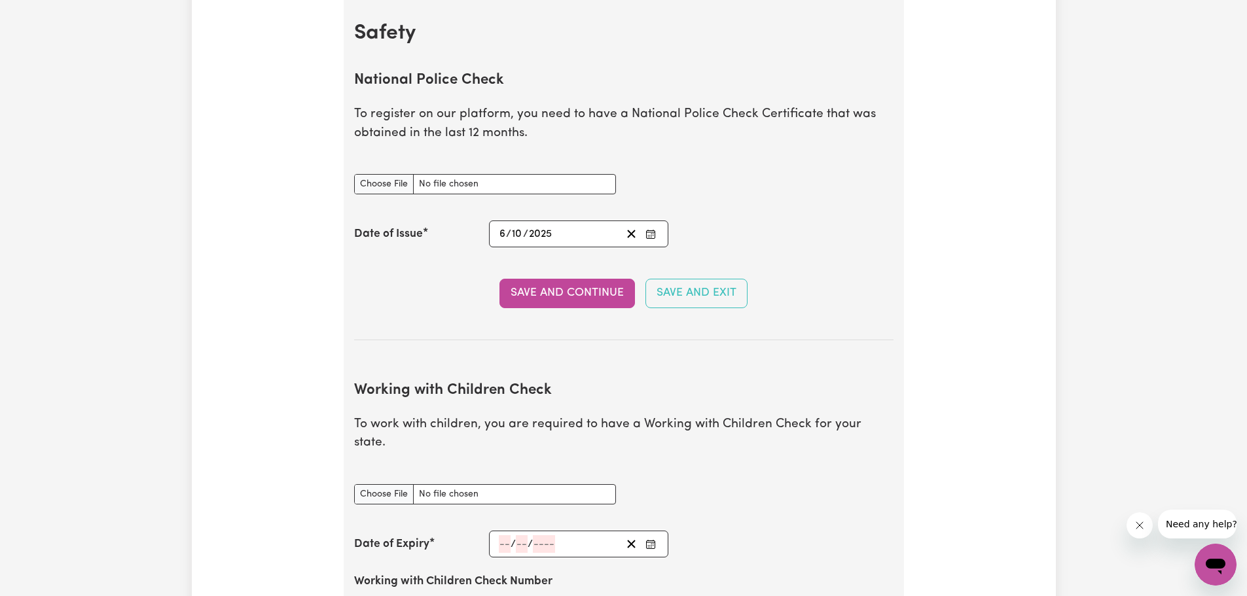
type input "[DATE]"
type input "6"
type input "10"
type input "2025"
click at [603, 290] on button "Save and Continue" at bounding box center [566, 293] width 135 height 29
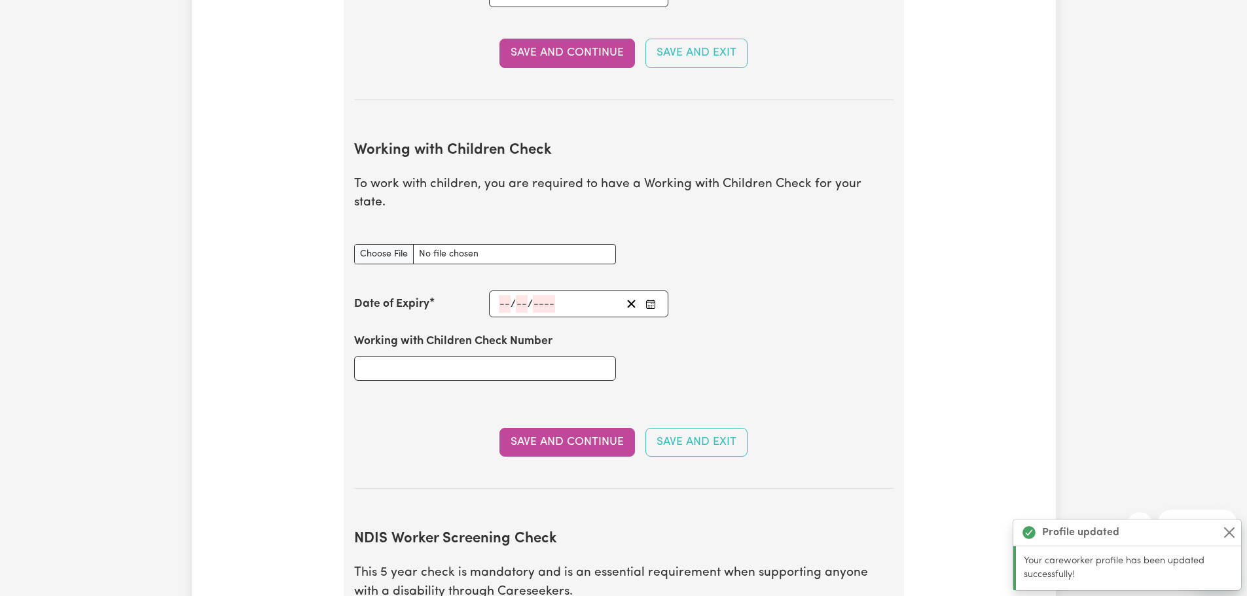
scroll to position [1201, 0]
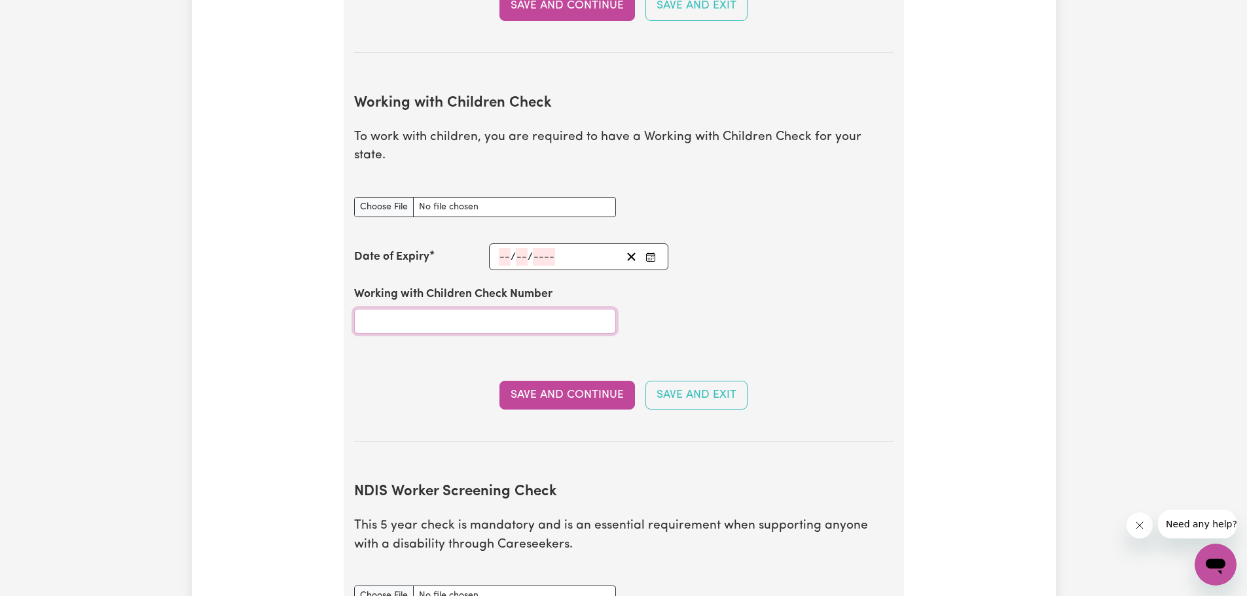
click at [539, 309] on input "Working with Children Check Number" at bounding box center [485, 321] width 262 height 25
paste input "59612727"
type input "59612727"
click at [590, 381] on button "Save and Continue" at bounding box center [566, 395] width 135 height 29
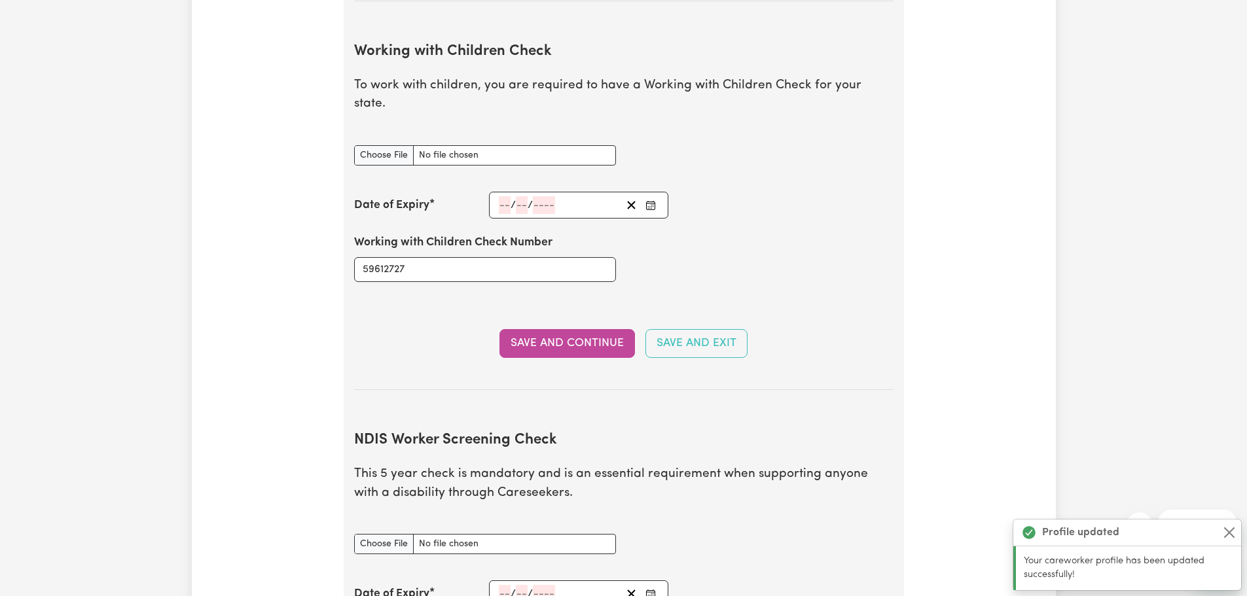
scroll to position [1253, 0]
click at [649, 201] on icon "Enter the Date of Expiry of your Working with Children Check" at bounding box center [650, 206] width 10 height 10
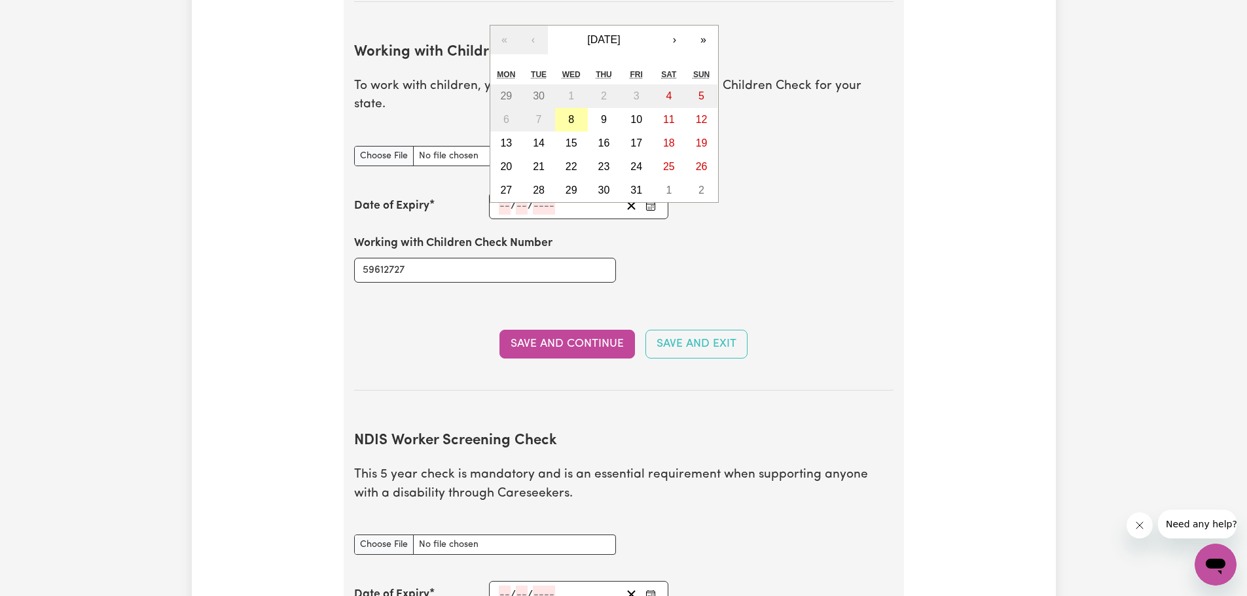
click at [568, 114] on abbr "8" at bounding box center [571, 119] width 6 height 11
type input "[DATE]"
type input "8"
type input "10"
type input "2025"
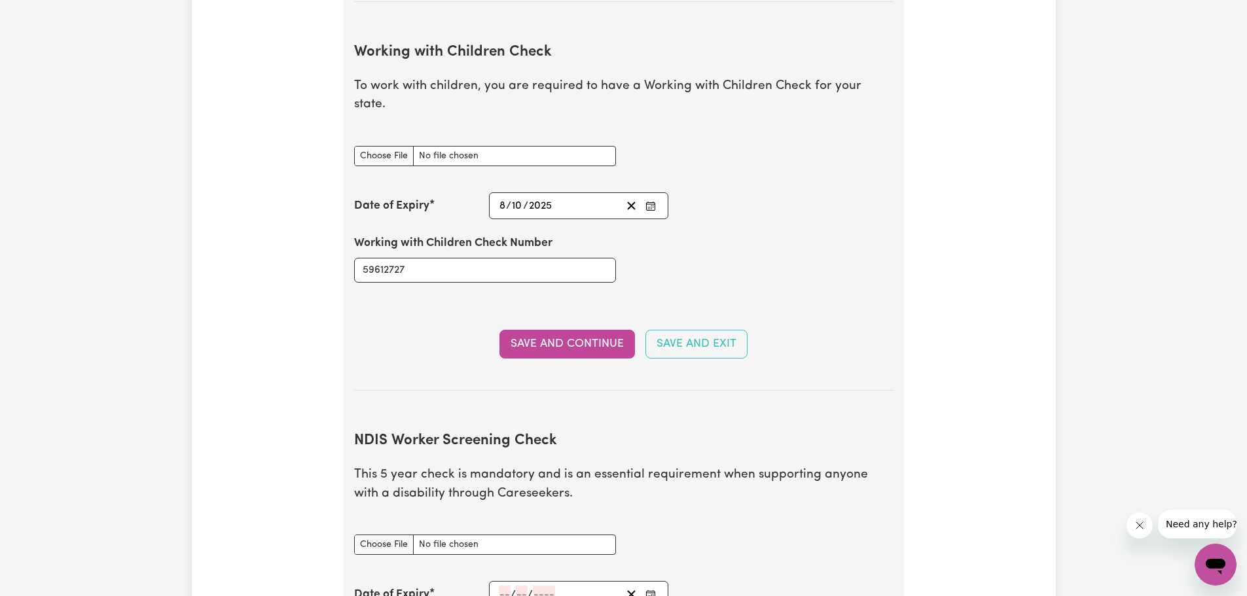
click at [647, 202] on rect "Enter the Date of Expiry of your Working with Children Check" at bounding box center [651, 206] width 9 height 8
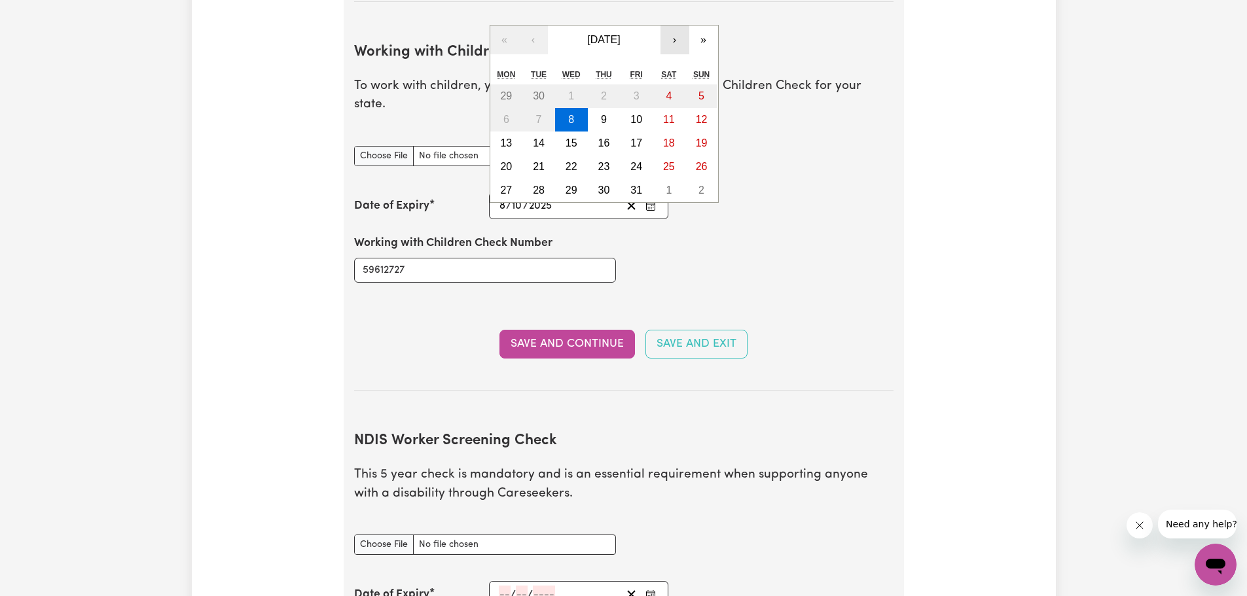
click at [675, 26] on button "›" at bounding box center [674, 40] width 29 height 29
click at [674, 26] on button "›" at bounding box center [674, 40] width 29 height 29
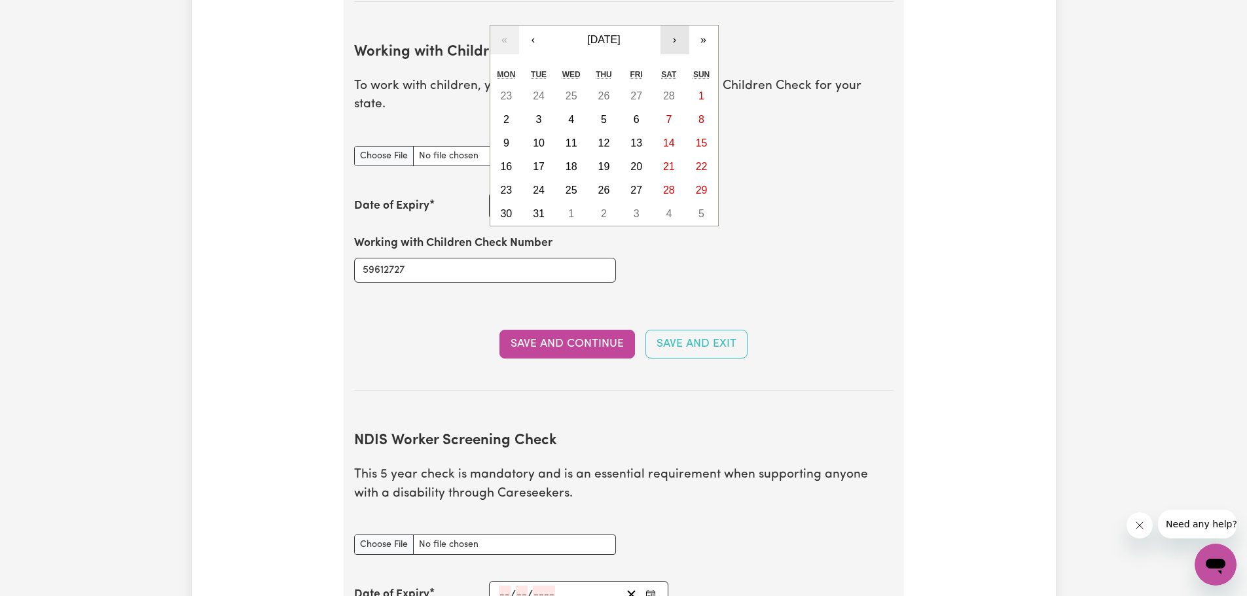
click at [674, 26] on button "›" at bounding box center [674, 40] width 29 height 29
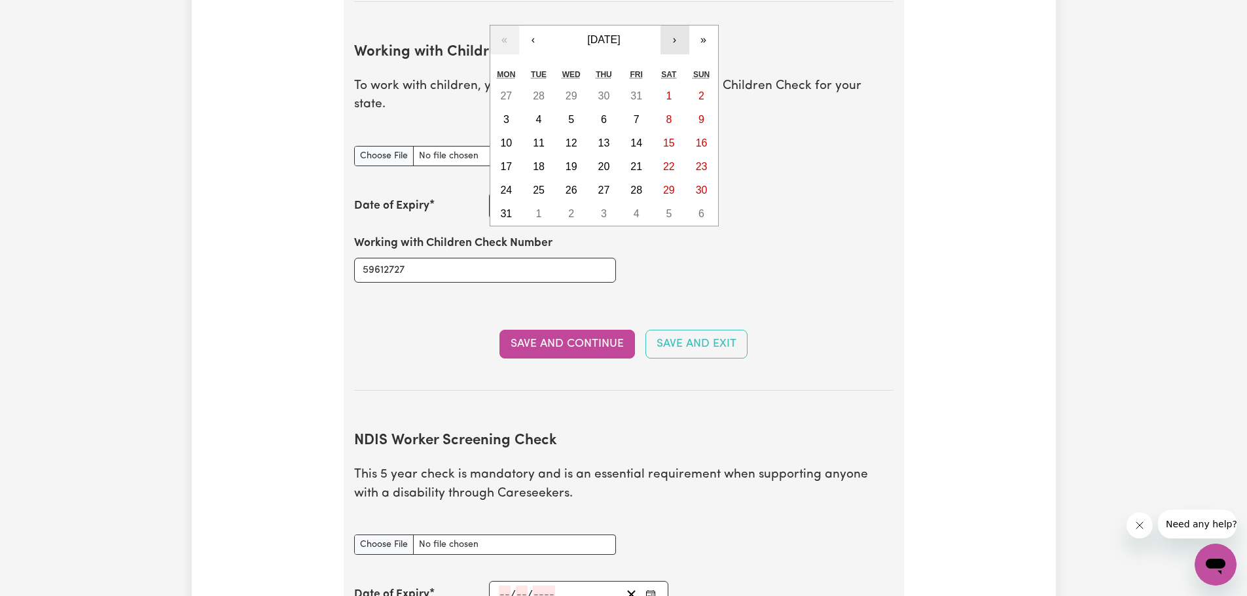
click at [674, 26] on button "›" at bounding box center [674, 40] width 29 height 29
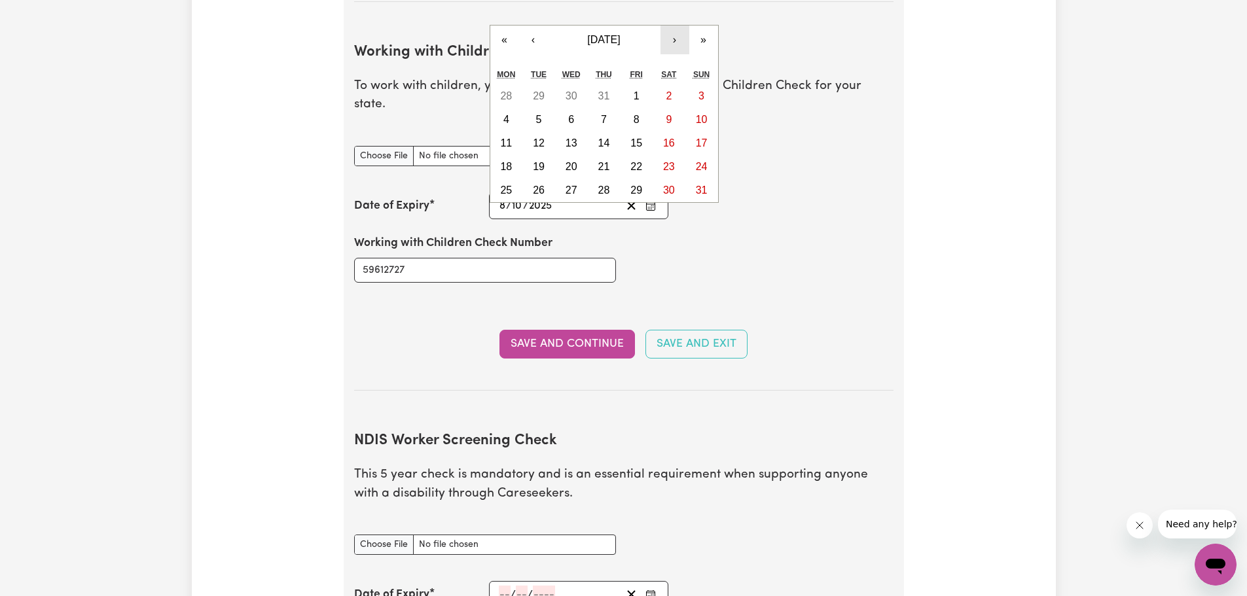
click at [674, 26] on button "›" at bounding box center [674, 40] width 29 height 29
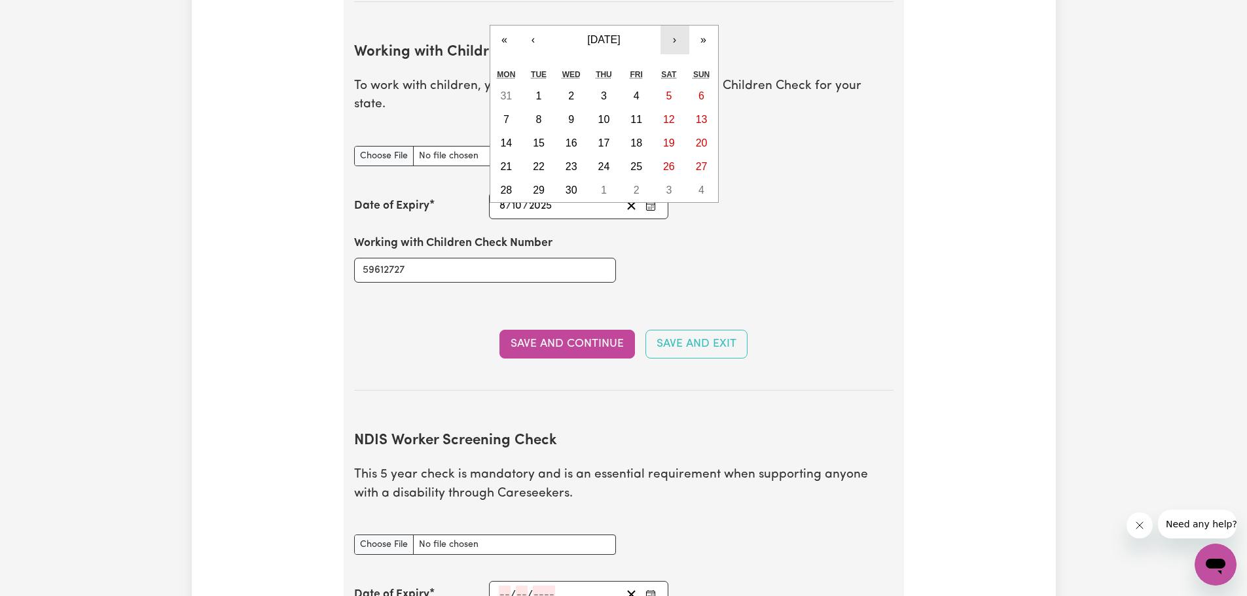
click at [674, 26] on button "›" at bounding box center [674, 40] width 29 height 29
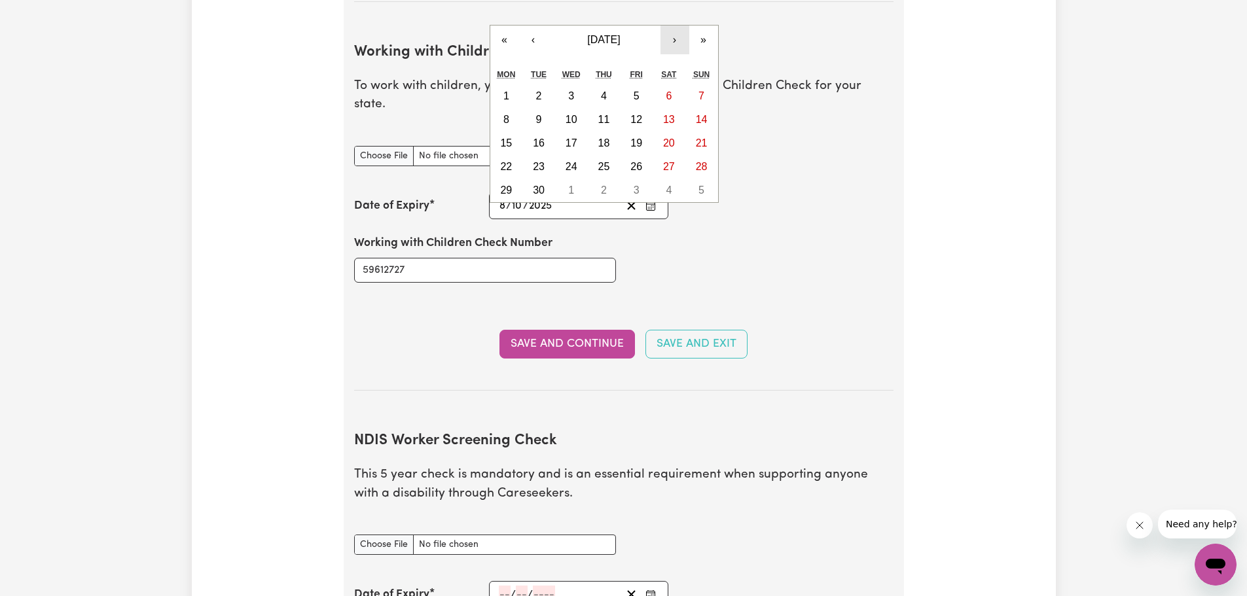
click at [674, 26] on button "›" at bounding box center [674, 40] width 29 height 29
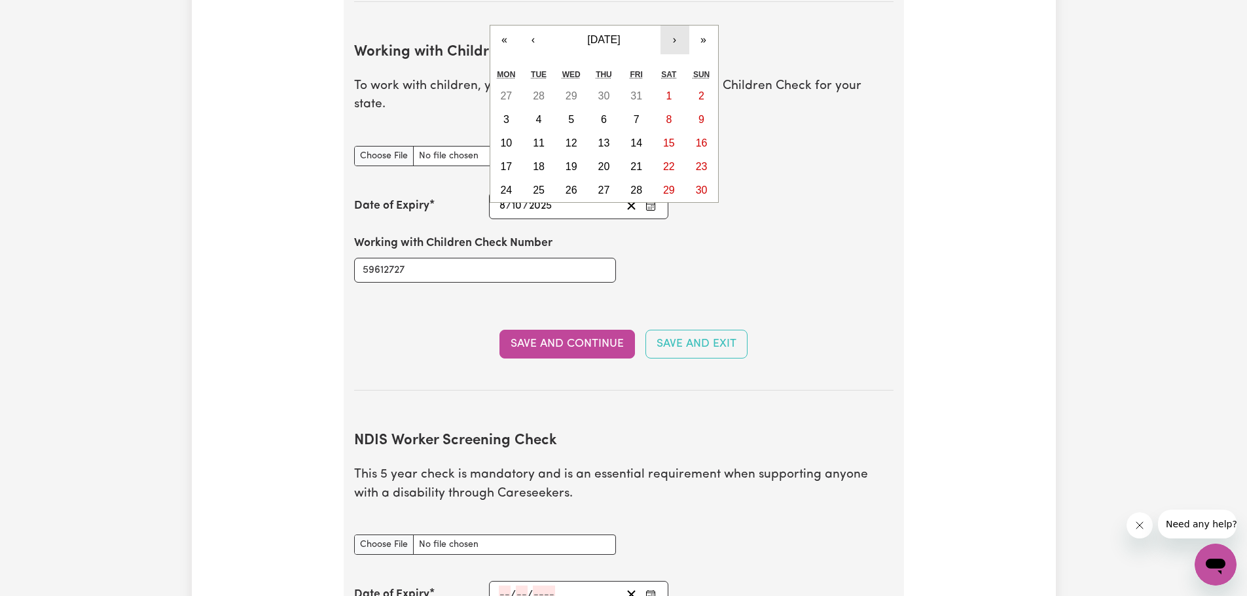
click at [674, 26] on button "›" at bounding box center [674, 40] width 29 height 29
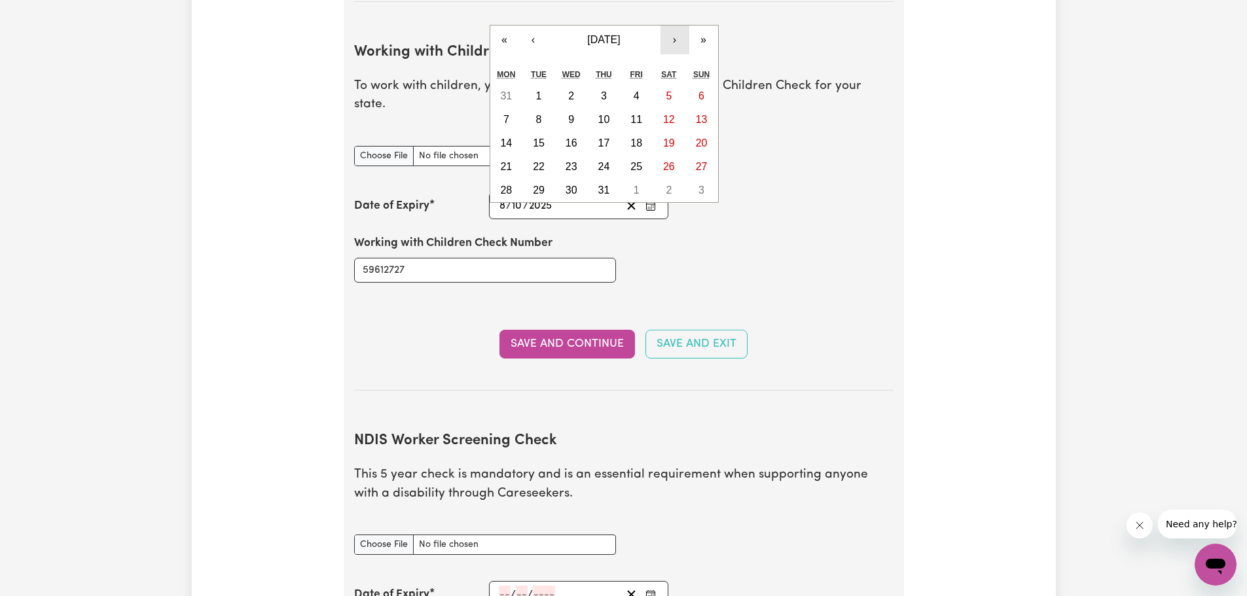
click at [674, 26] on button "›" at bounding box center [674, 40] width 29 height 29
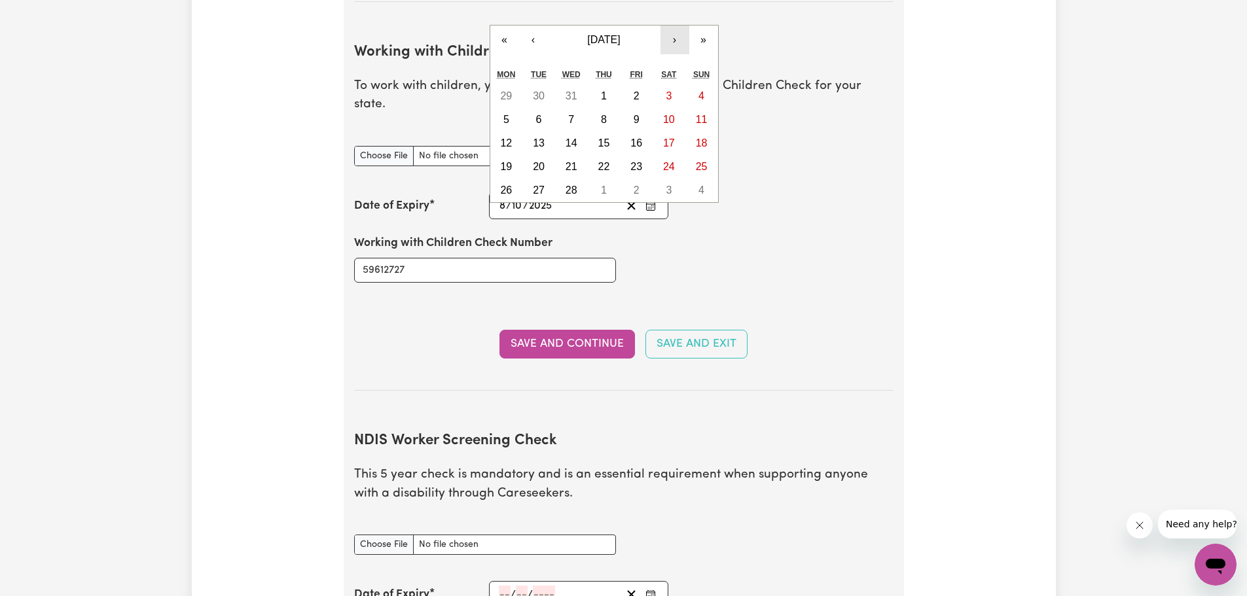
click at [674, 26] on button "›" at bounding box center [674, 40] width 29 height 29
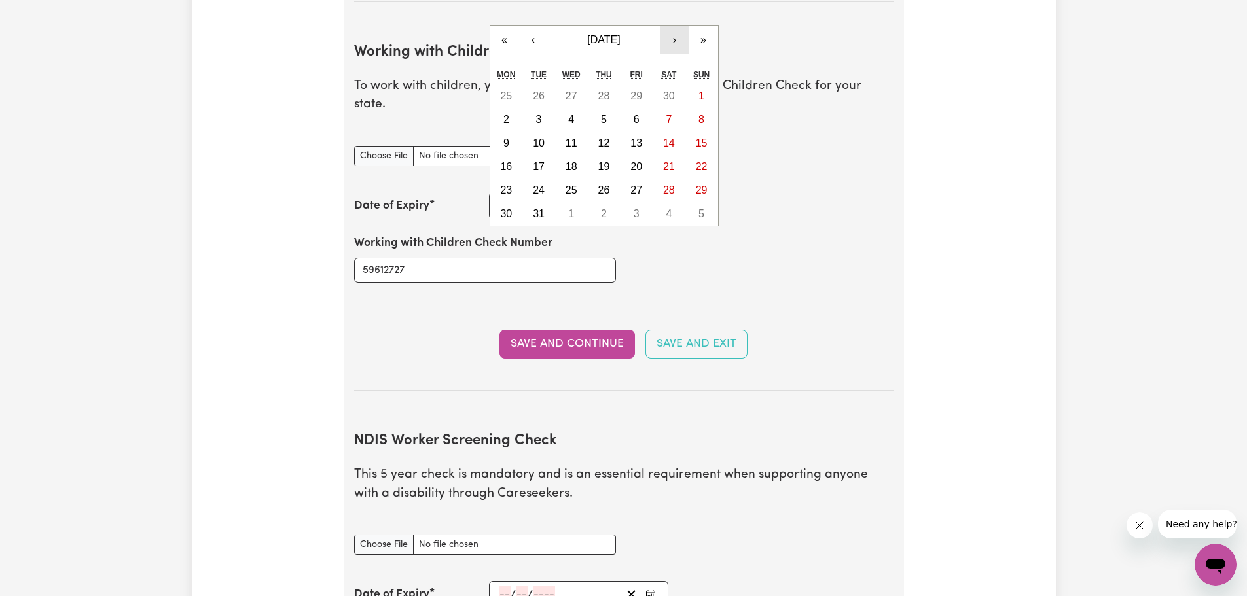
click at [674, 26] on button "›" at bounding box center [674, 40] width 29 height 29
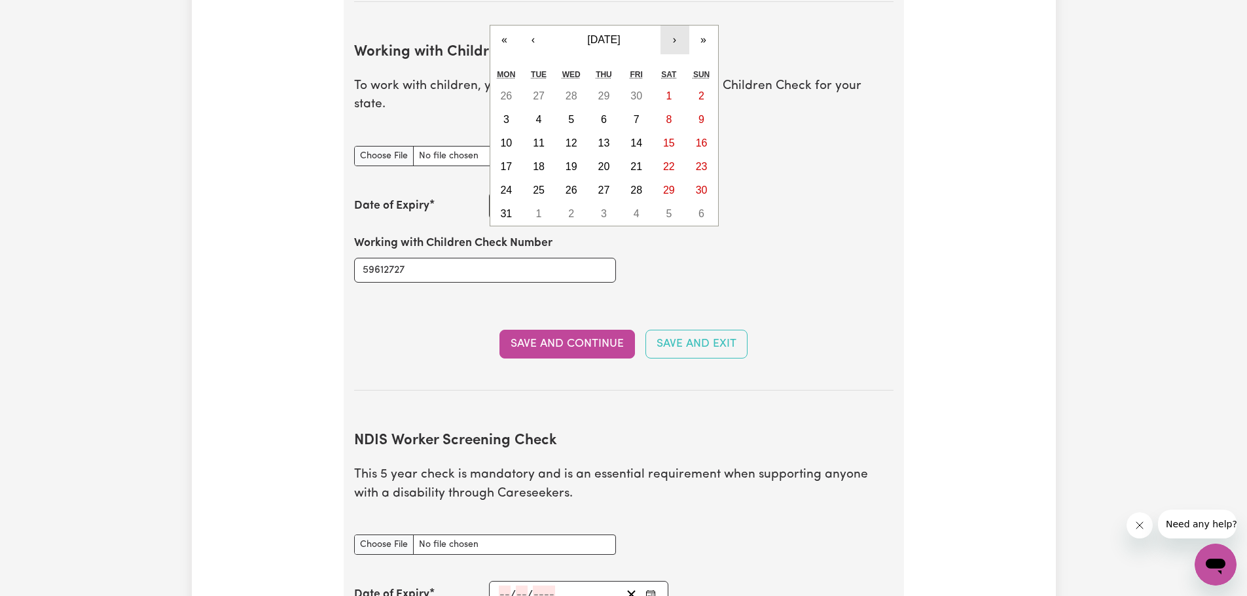
click at [674, 26] on button "›" at bounding box center [674, 40] width 29 height 29
click at [544, 108] on button "8" at bounding box center [538, 120] width 33 height 24
type input "[DATE]"
type input "1"
type input "2030"
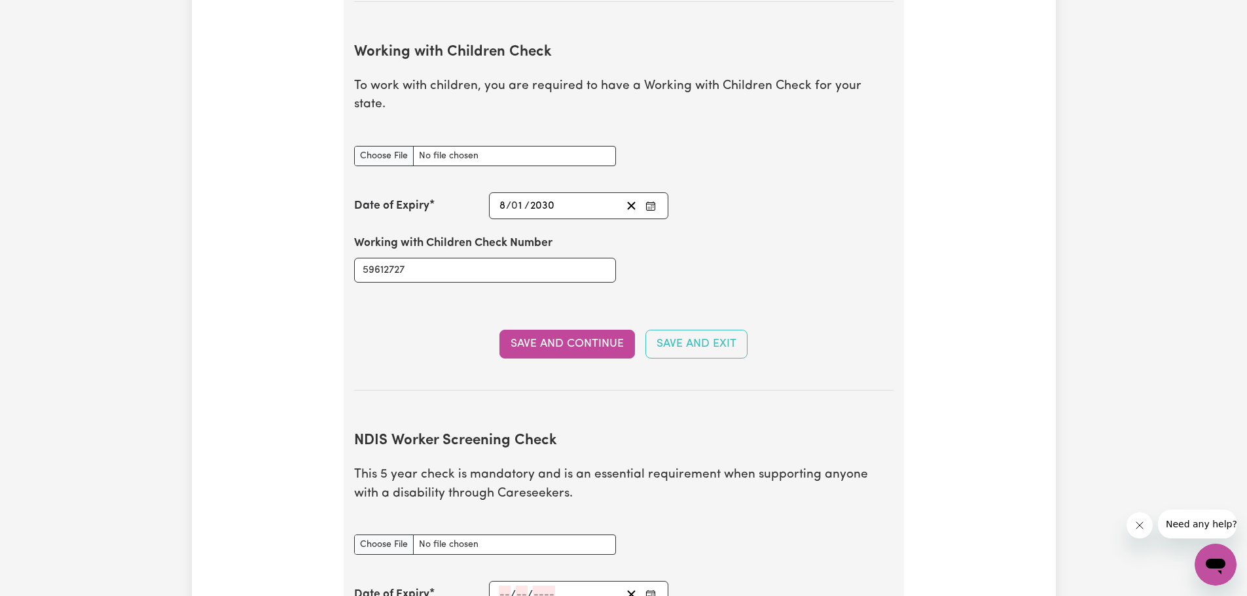
click at [649, 201] on icon "Enter the Date of Expiry of your Working with Children Check" at bounding box center [650, 206] width 10 height 10
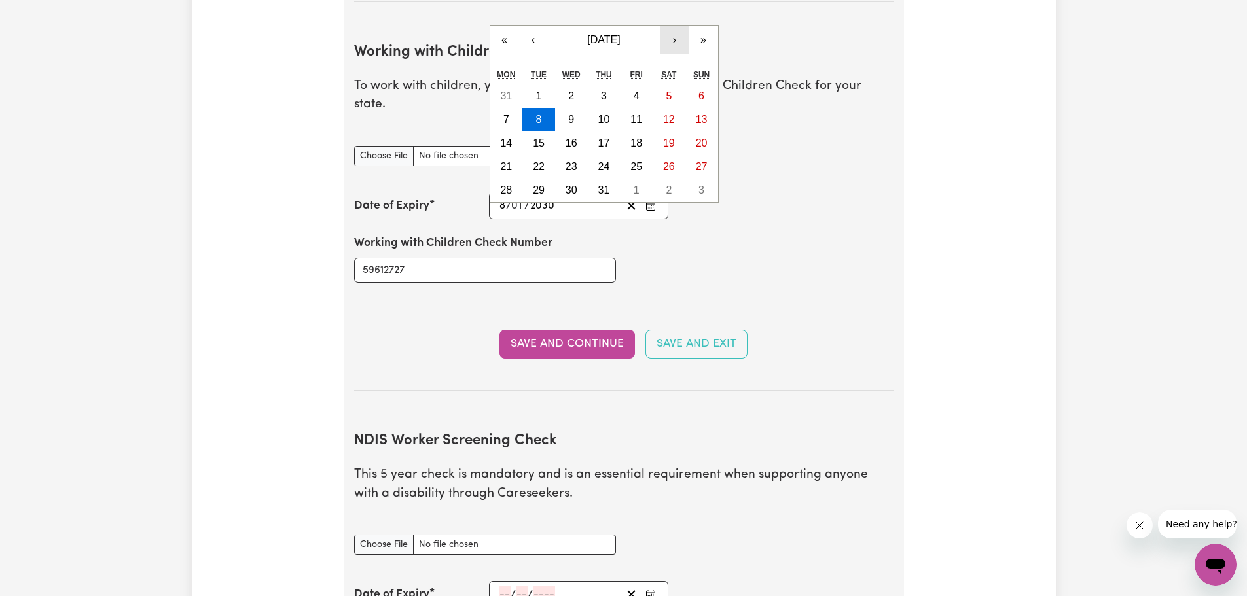
click at [675, 26] on button "›" at bounding box center [674, 40] width 29 height 29
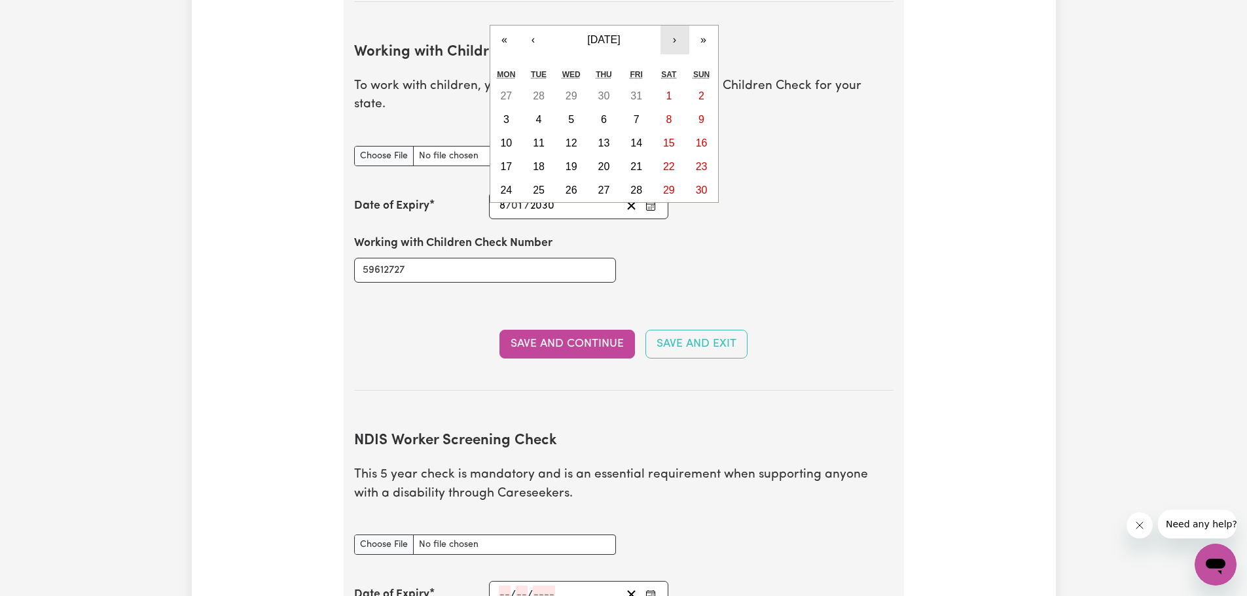
click at [675, 26] on button "›" at bounding box center [674, 40] width 29 height 29
click at [544, 108] on button "8" at bounding box center [538, 120] width 33 height 24
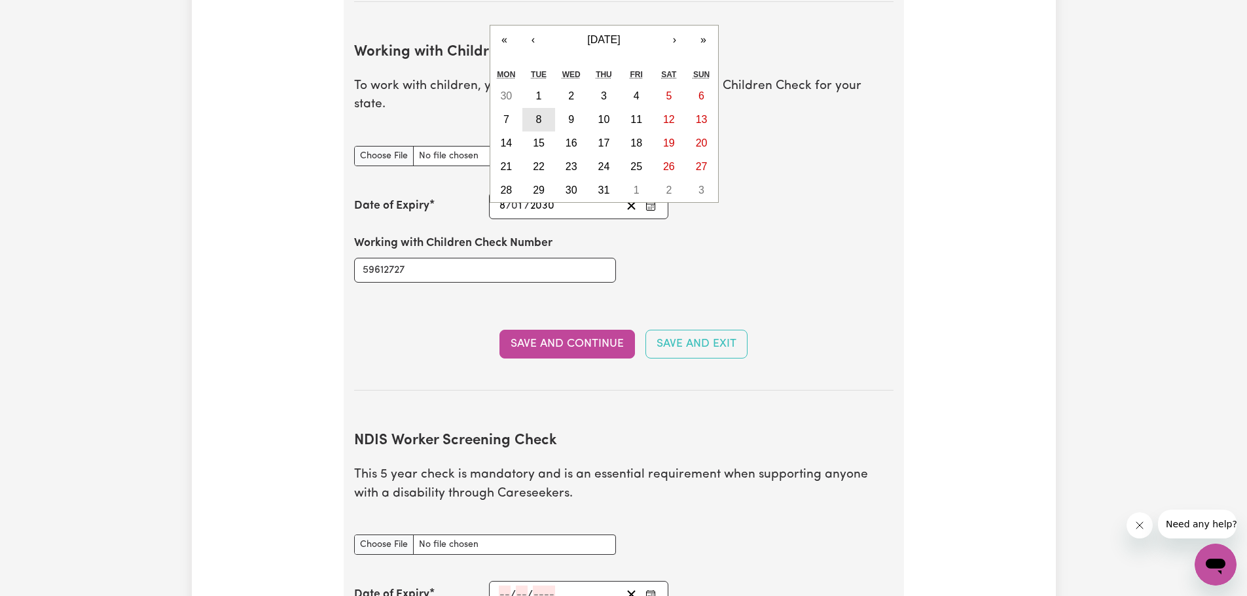
type input "[DATE]"
type input "10"
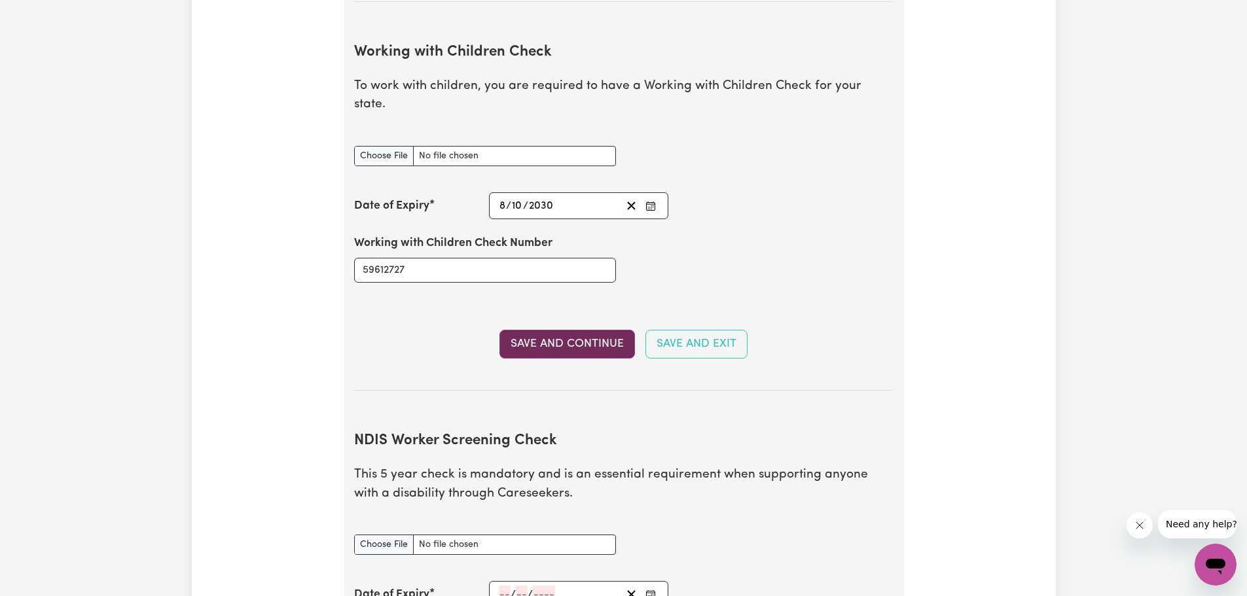
click at [580, 330] on button "Save and Continue" at bounding box center [566, 344] width 135 height 29
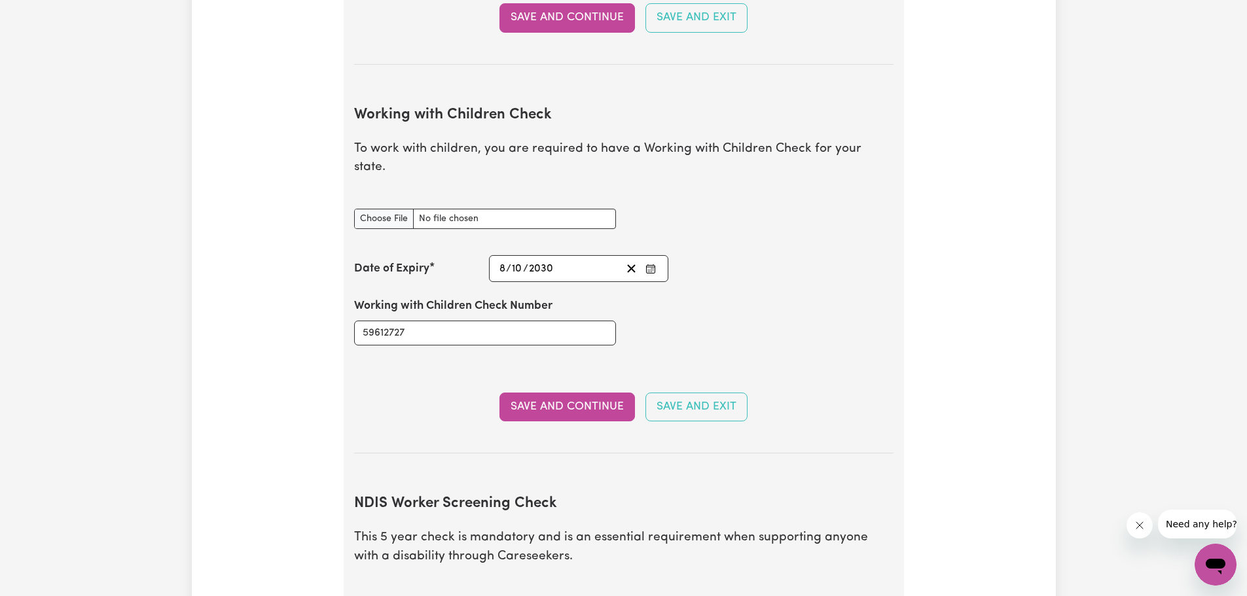
scroll to position [1187, 0]
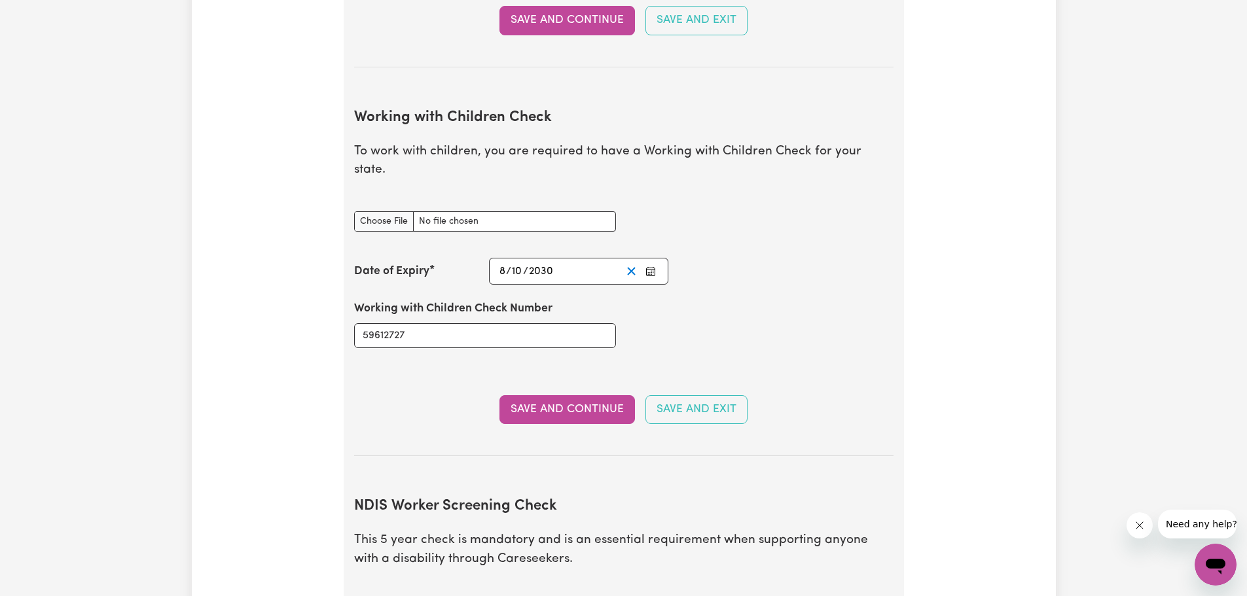
click at [628, 265] on icon "Clear date" at bounding box center [631, 271] width 12 height 12
drag, startPoint x: 471, startPoint y: 312, endPoint x: 349, endPoint y: 321, distance: 122.0
click at [349, 321] on div "Working with Children Check Number 59612727" at bounding box center [484, 324] width 277 height 79
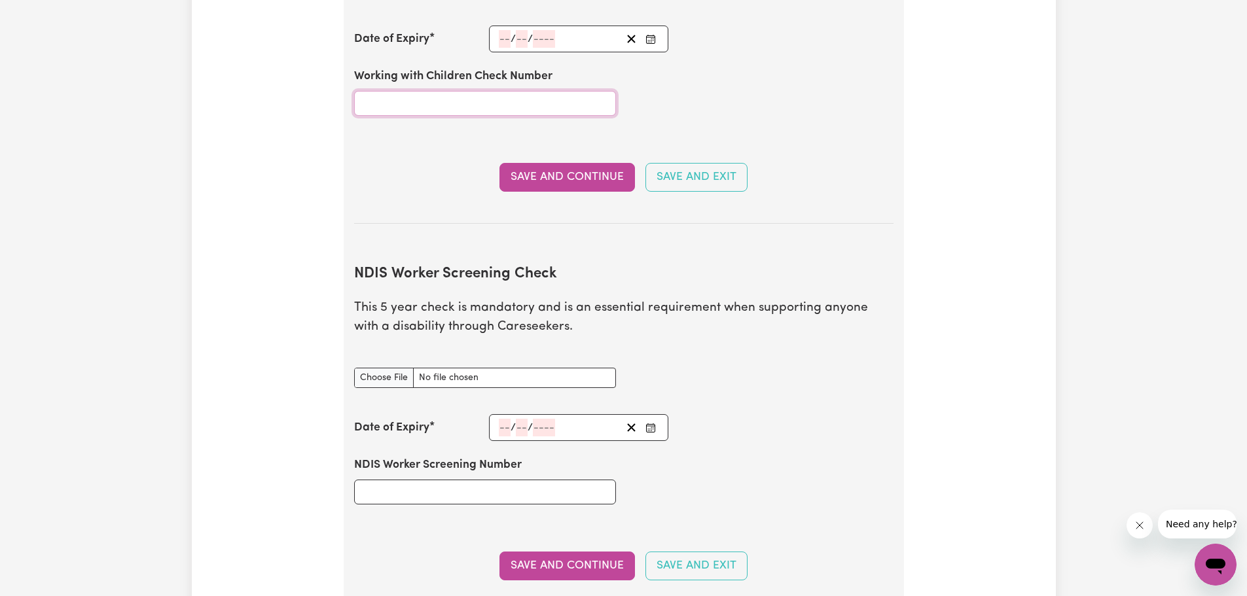
scroll to position [1449, 0]
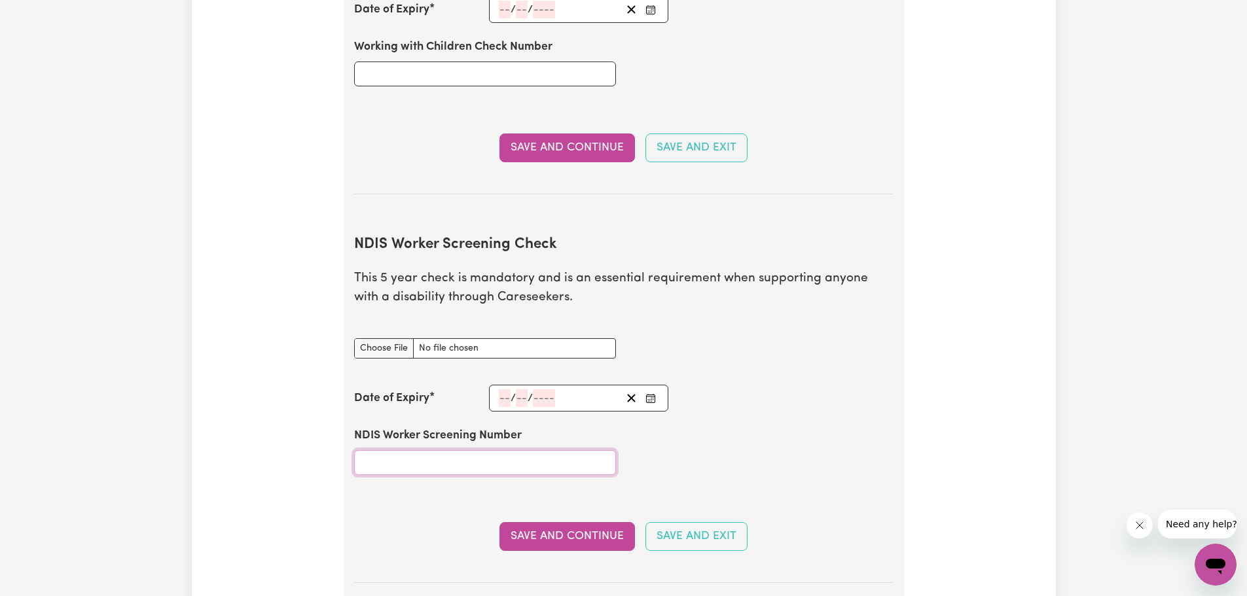
click at [495, 450] on input "NDIS Worker Screening Number" at bounding box center [485, 462] width 262 height 25
paste input "59612727"
type input "59612727"
click at [651, 400] on circle "Enter the Date of Expiry of your NDIS Worker Screening Check" at bounding box center [651, 400] width 1 height 1
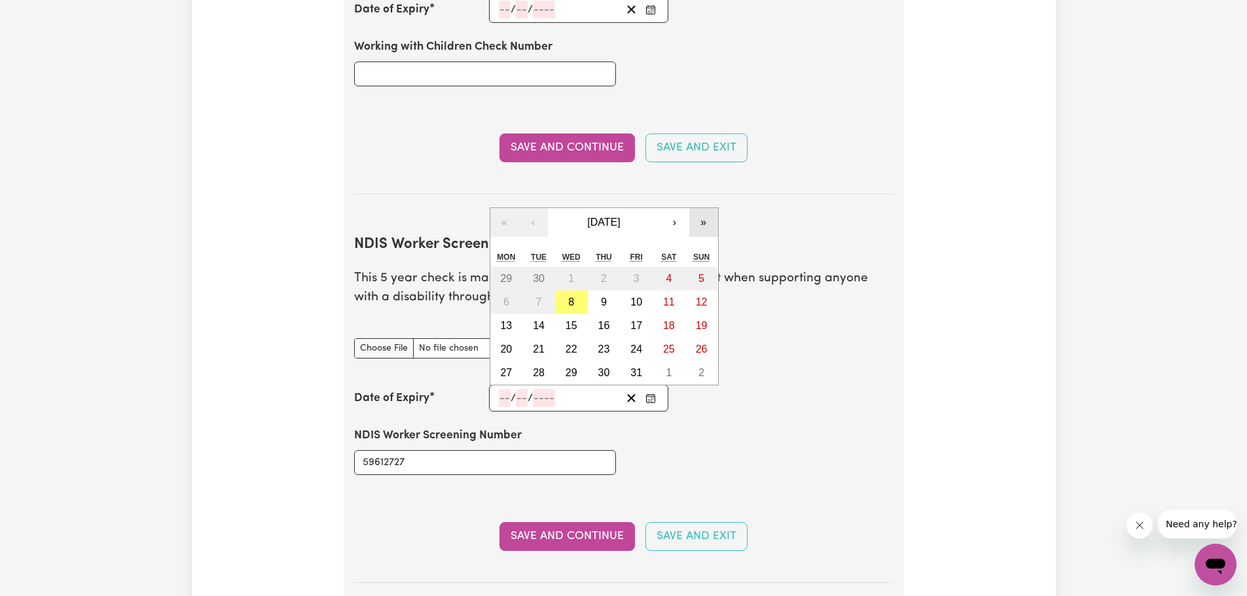
click at [705, 208] on button "»" at bounding box center [703, 222] width 29 height 29
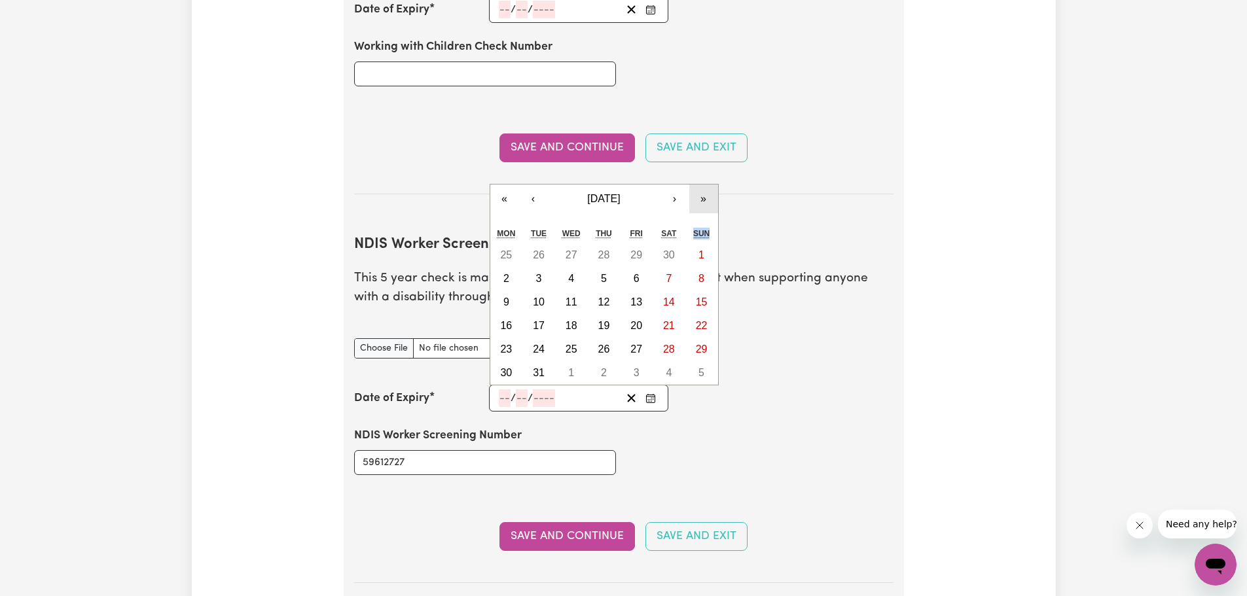
click at [705, 224] on div "Sun" at bounding box center [701, 234] width 33 height 20
click at [703, 185] on button "»" at bounding box center [703, 199] width 29 height 29
click at [707, 208] on button "»" at bounding box center [703, 222] width 29 height 29
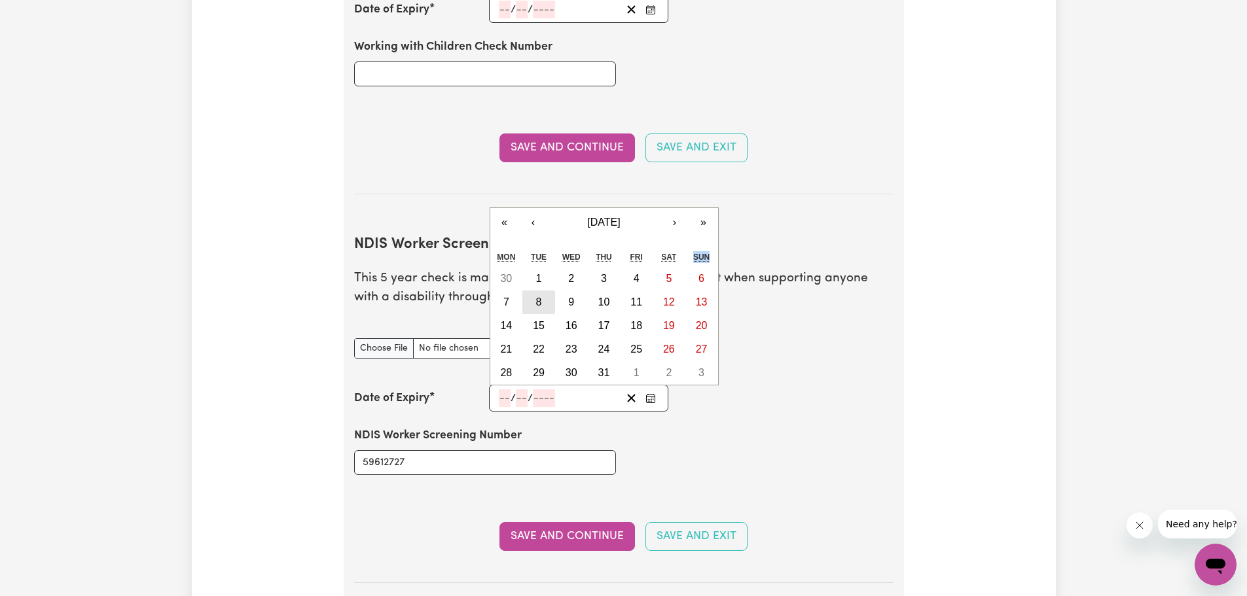
click at [537, 296] on abbr "8" at bounding box center [539, 301] width 6 height 11
type input "[DATE]"
type input "8"
type input "10"
type input "2030"
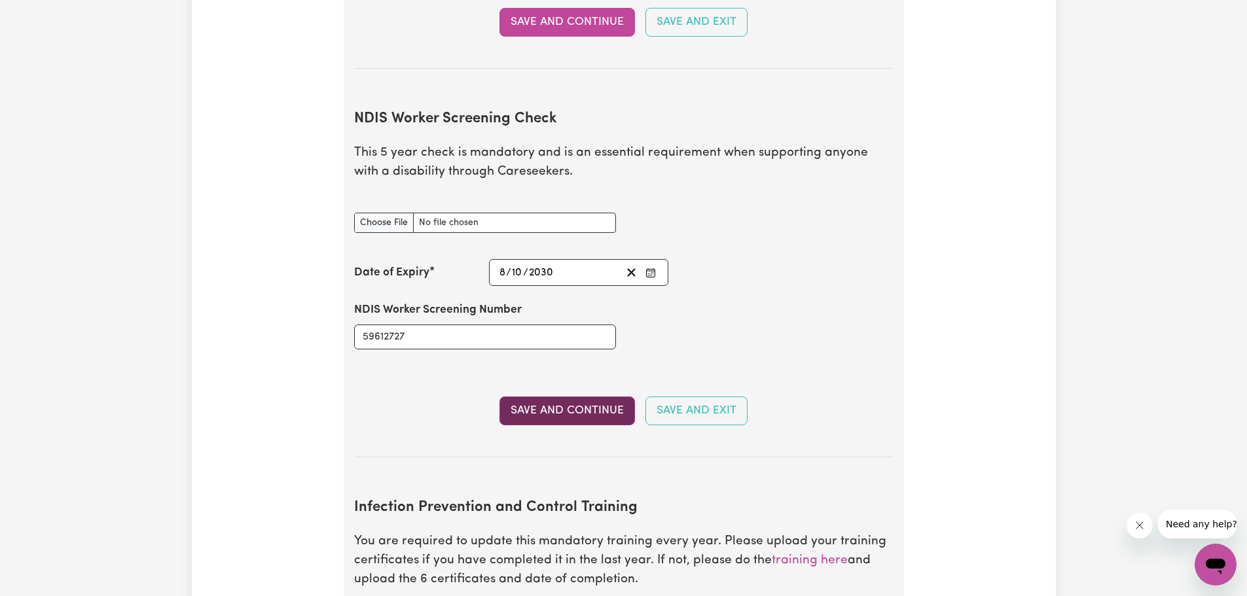
scroll to position [1580, 0]
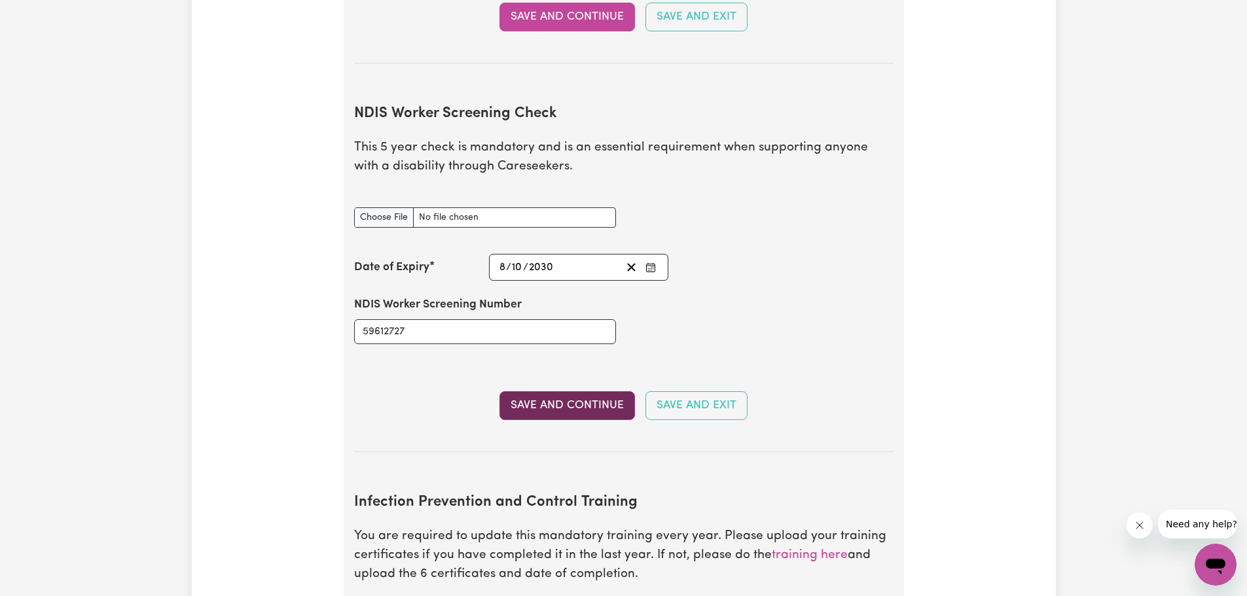
click at [557, 391] on button "Save and Continue" at bounding box center [566, 405] width 135 height 29
type input "[DATE]"
type input "8"
type input "10"
type input "2030"
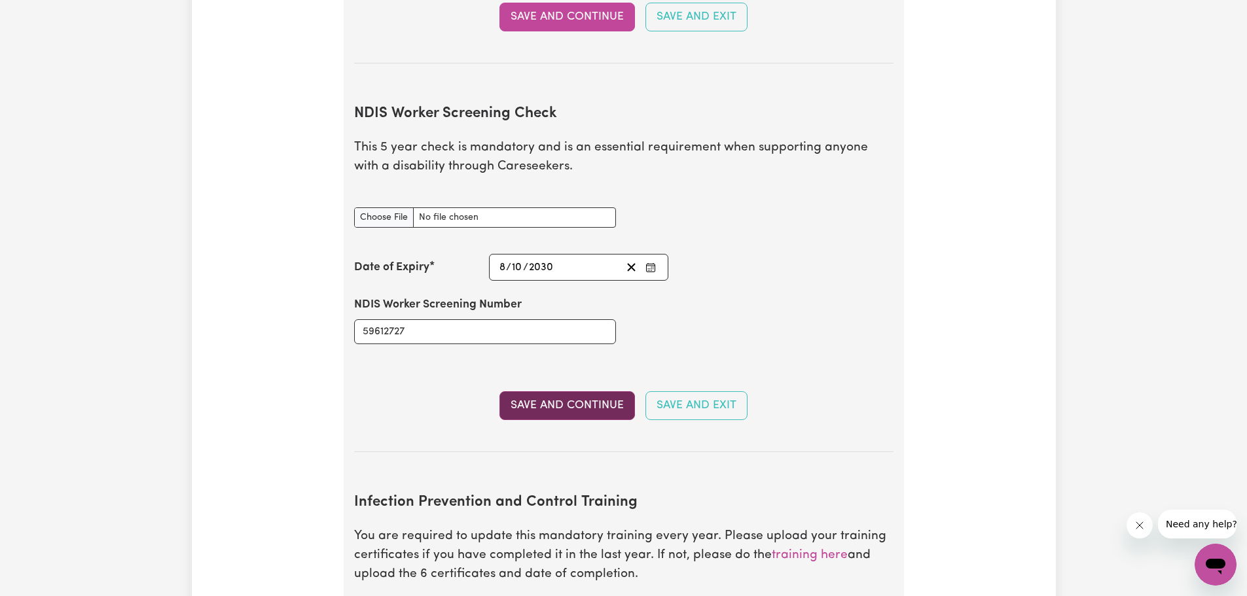
type input "59612727"
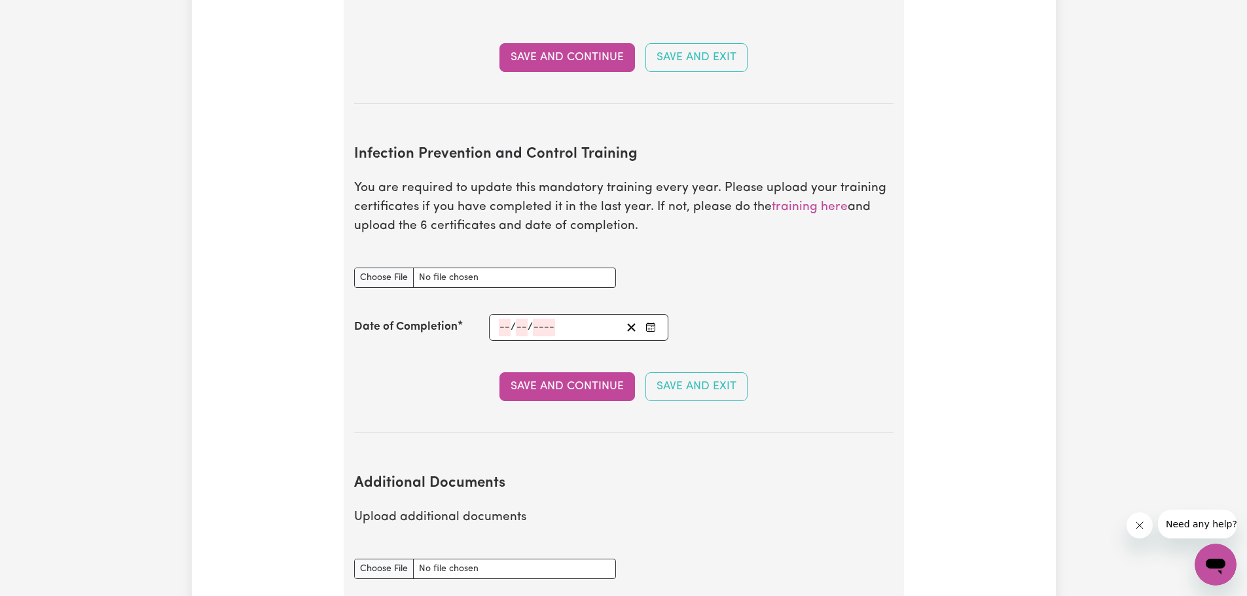
scroll to position [1927, 0]
click at [810, 202] on link "training here" at bounding box center [810, 208] width 76 height 12
